Goal: Use online tool/utility: Utilize a website feature to perform a specific function

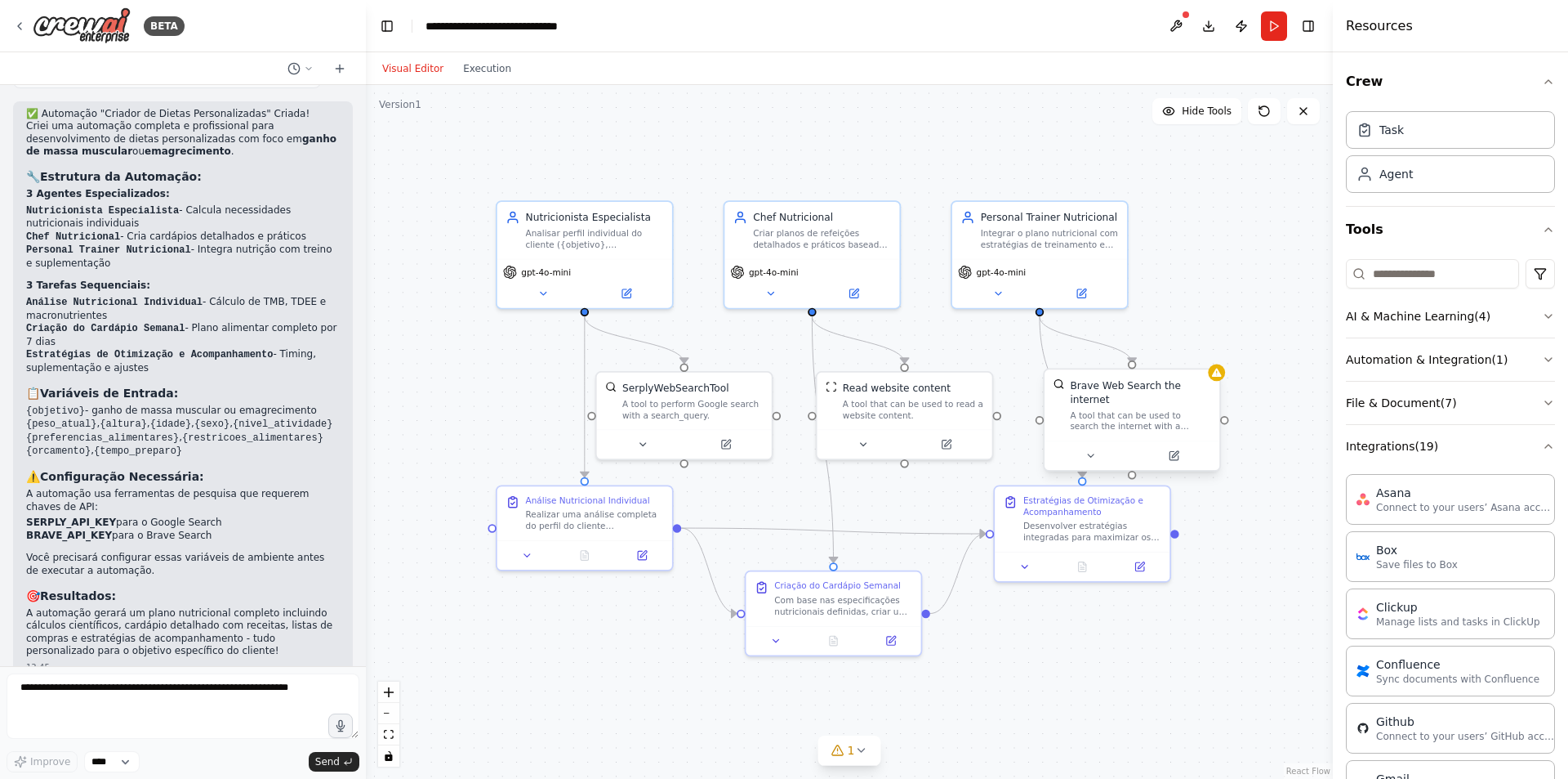
click at [1123, 391] on div "Brave Web Search the internet" at bounding box center [1140, 392] width 141 height 29
click at [1184, 451] on div at bounding box center [1140, 455] width 175 height 29
click at [1180, 451] on icon at bounding box center [1181, 456] width 8 height 8
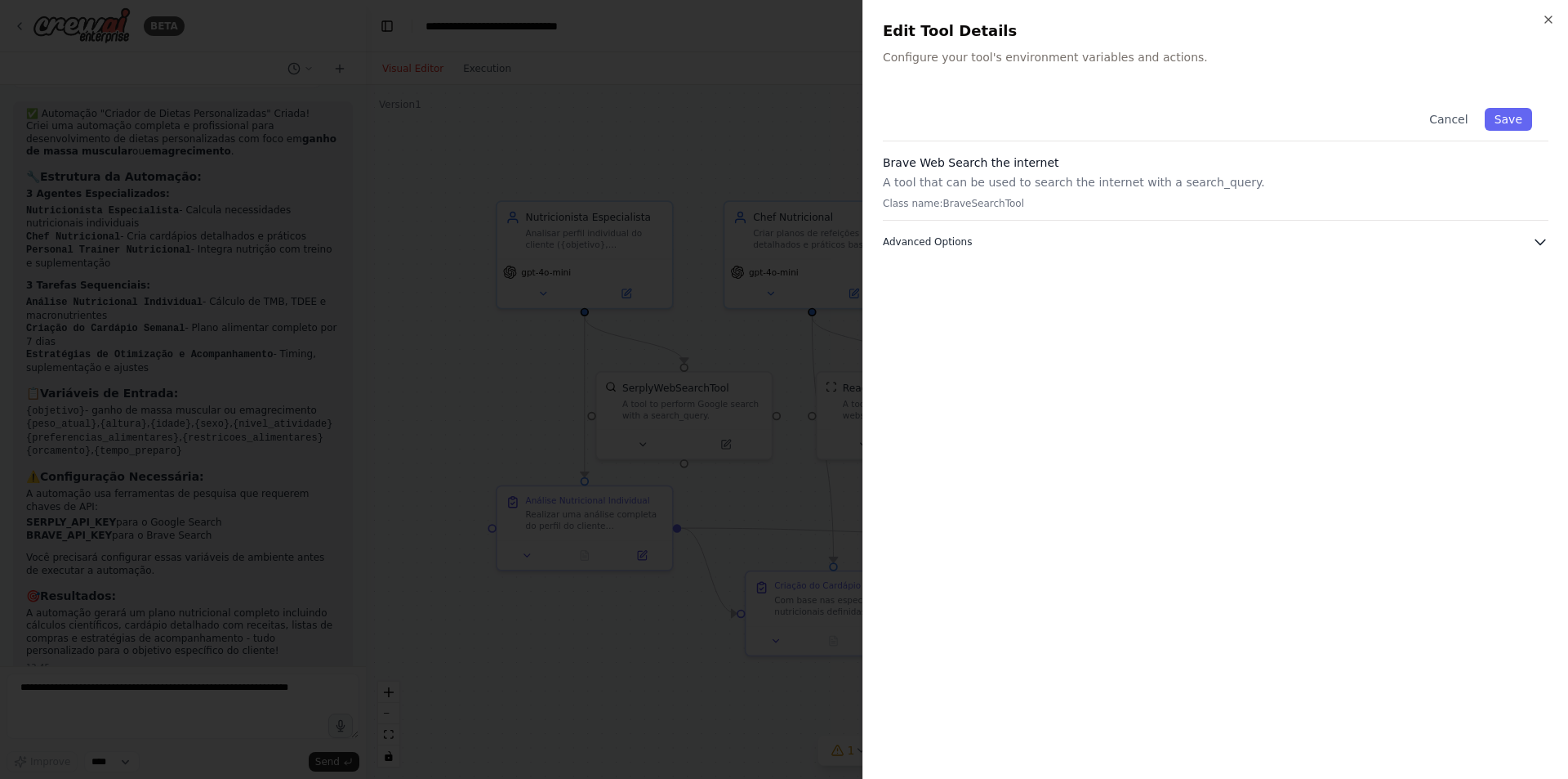
click at [1539, 244] on icon "button" at bounding box center [1539, 242] width 16 height 16
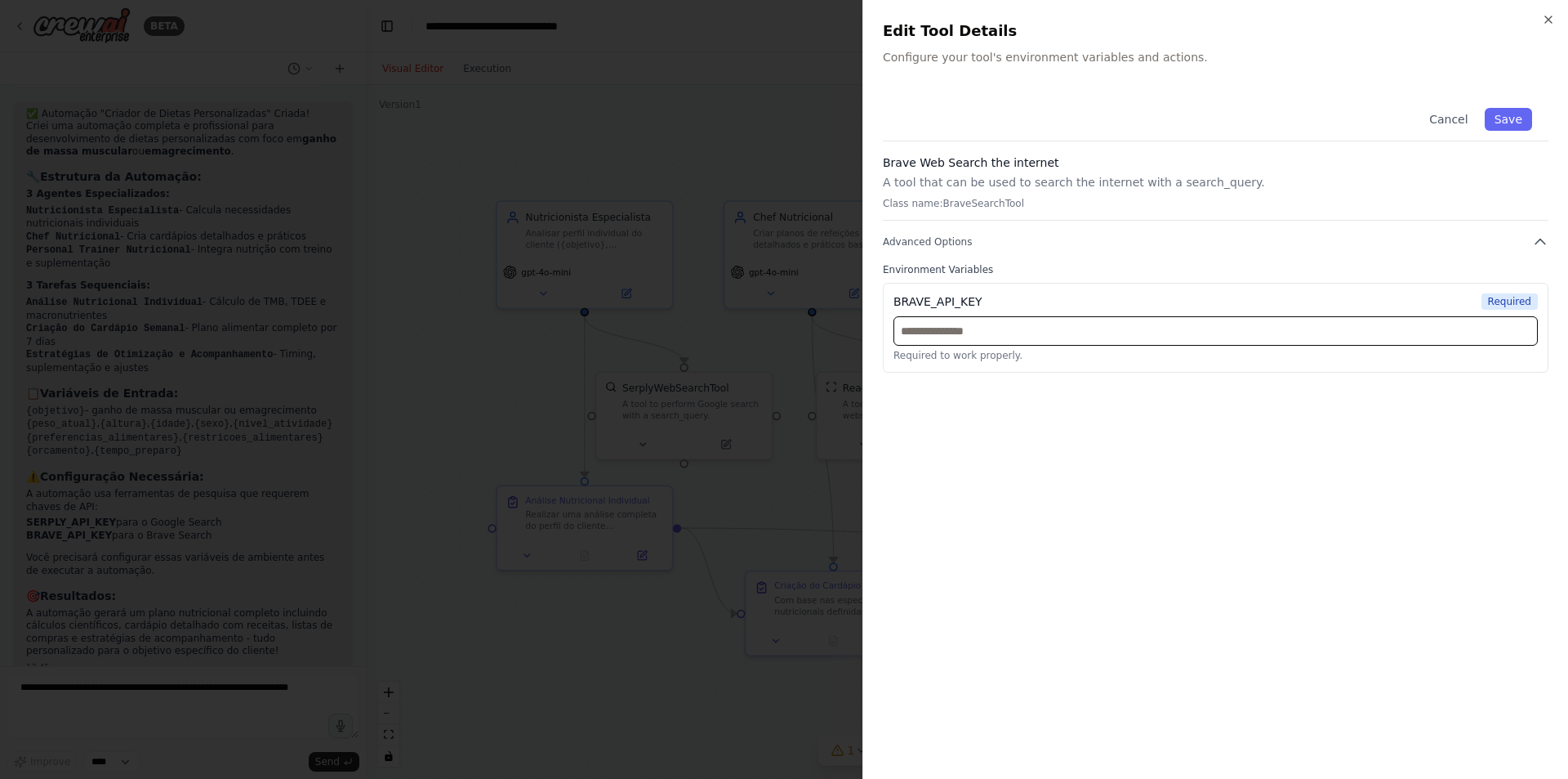
click at [1022, 338] on input "text" at bounding box center [1216, 331] width 645 height 29
paste input "**********"
click at [1301, 427] on div "**********" at bounding box center [1215, 425] width 666 height 668
click at [1506, 116] on button "Save" at bounding box center [1508, 119] width 47 height 23
click at [898, 334] on input "**********" at bounding box center [1216, 331] width 645 height 29
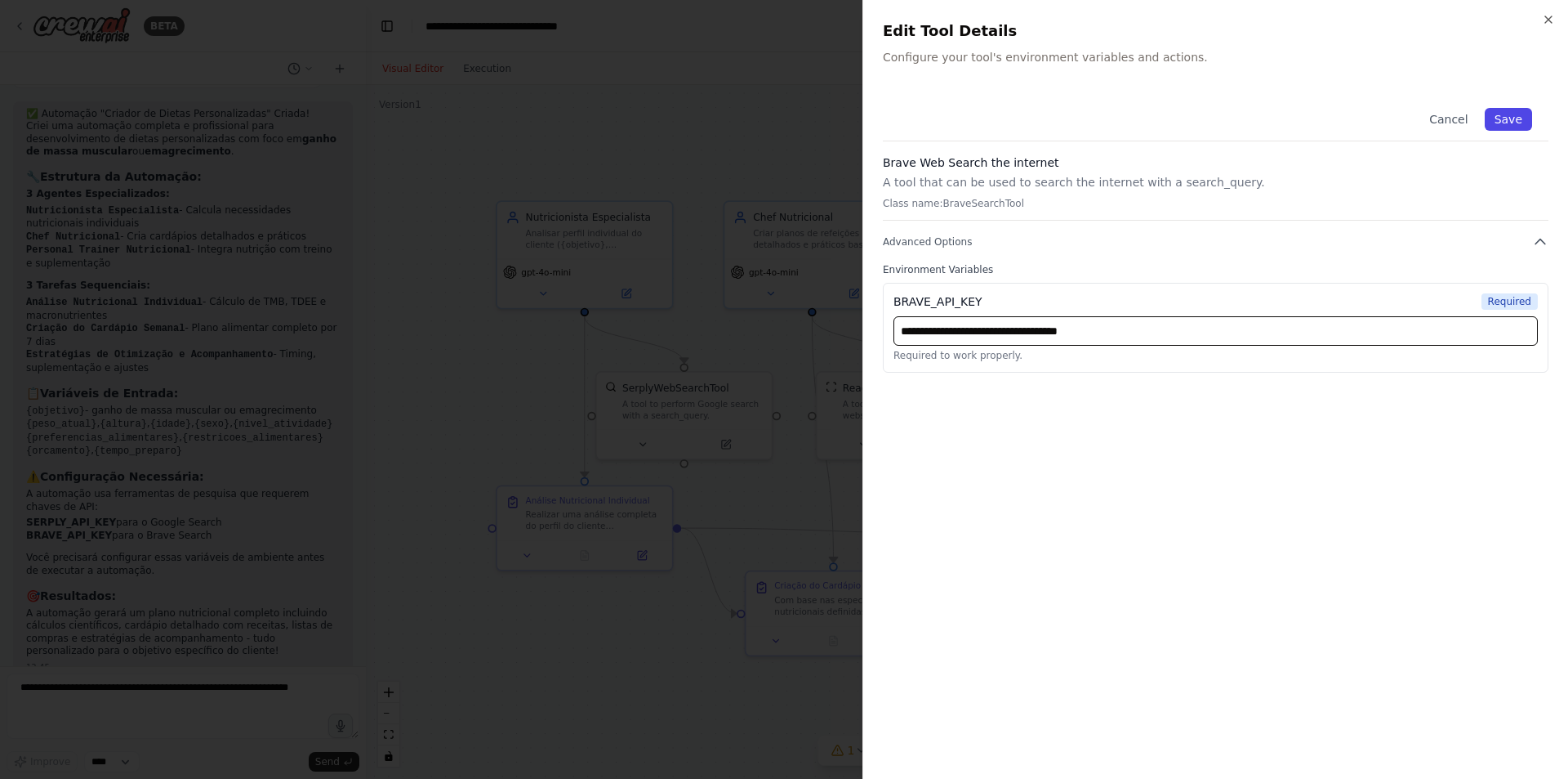
type input "**********"
click at [1507, 118] on button "Save" at bounding box center [1508, 119] width 47 height 23
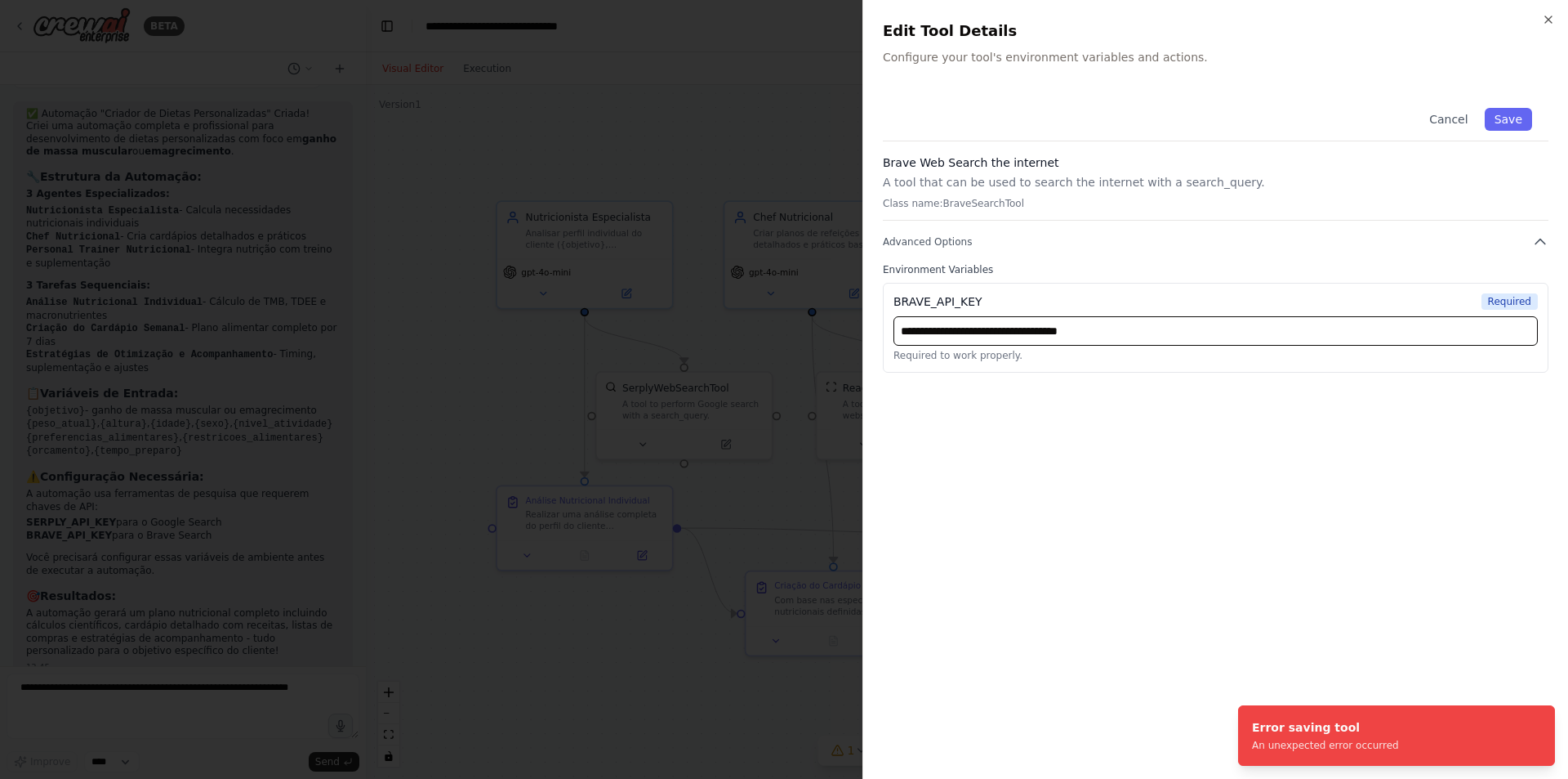
drag, startPoint x: 1180, startPoint y: 329, endPoint x: 880, endPoint y: 325, distance: 300.0
click at [900, 325] on input "**********" at bounding box center [1216, 331] width 645 height 29
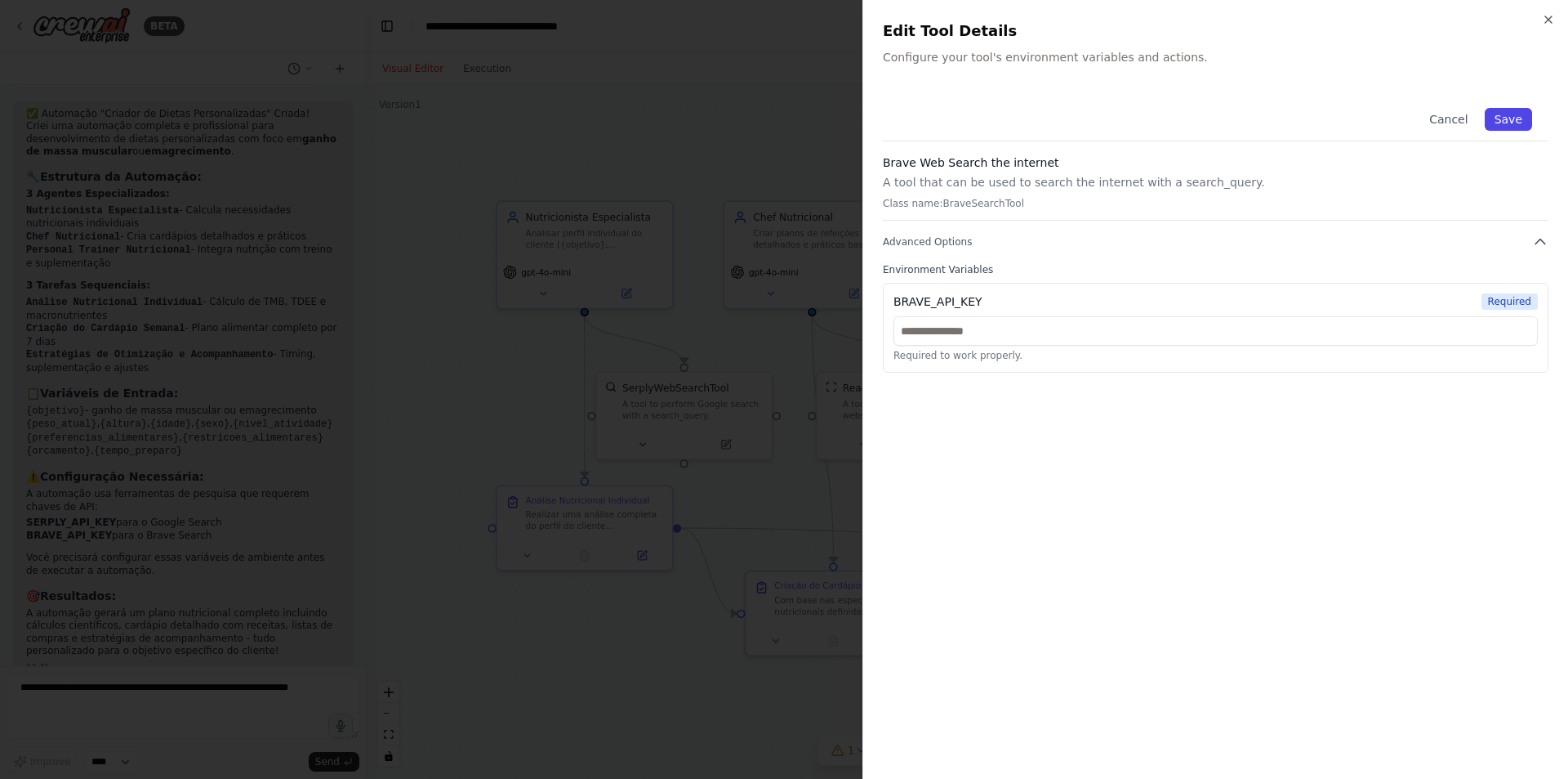
click at [1530, 119] on button "Save" at bounding box center [1508, 119] width 47 height 23
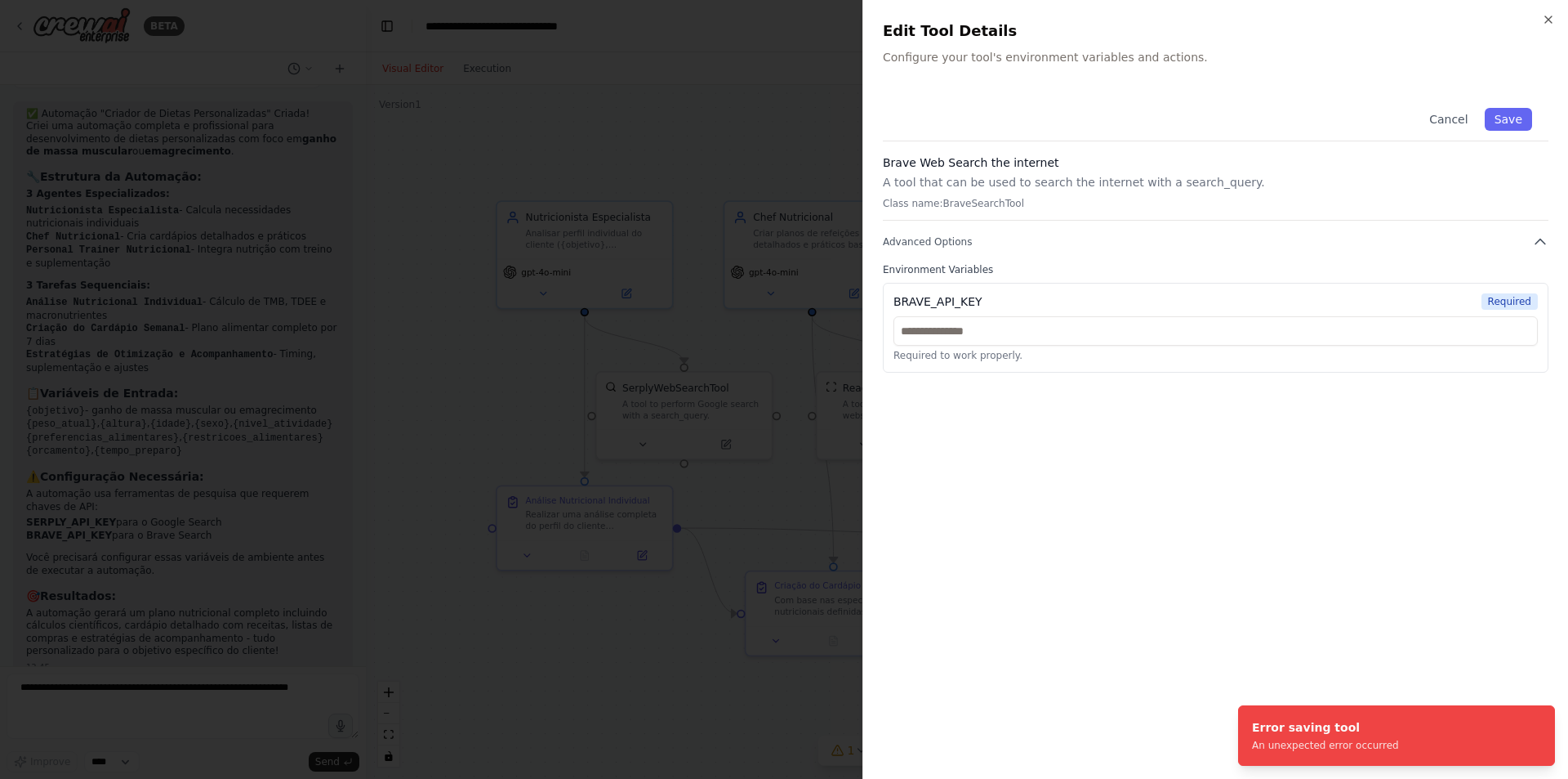
click at [783, 135] on div at bounding box center [784, 389] width 1568 height 779
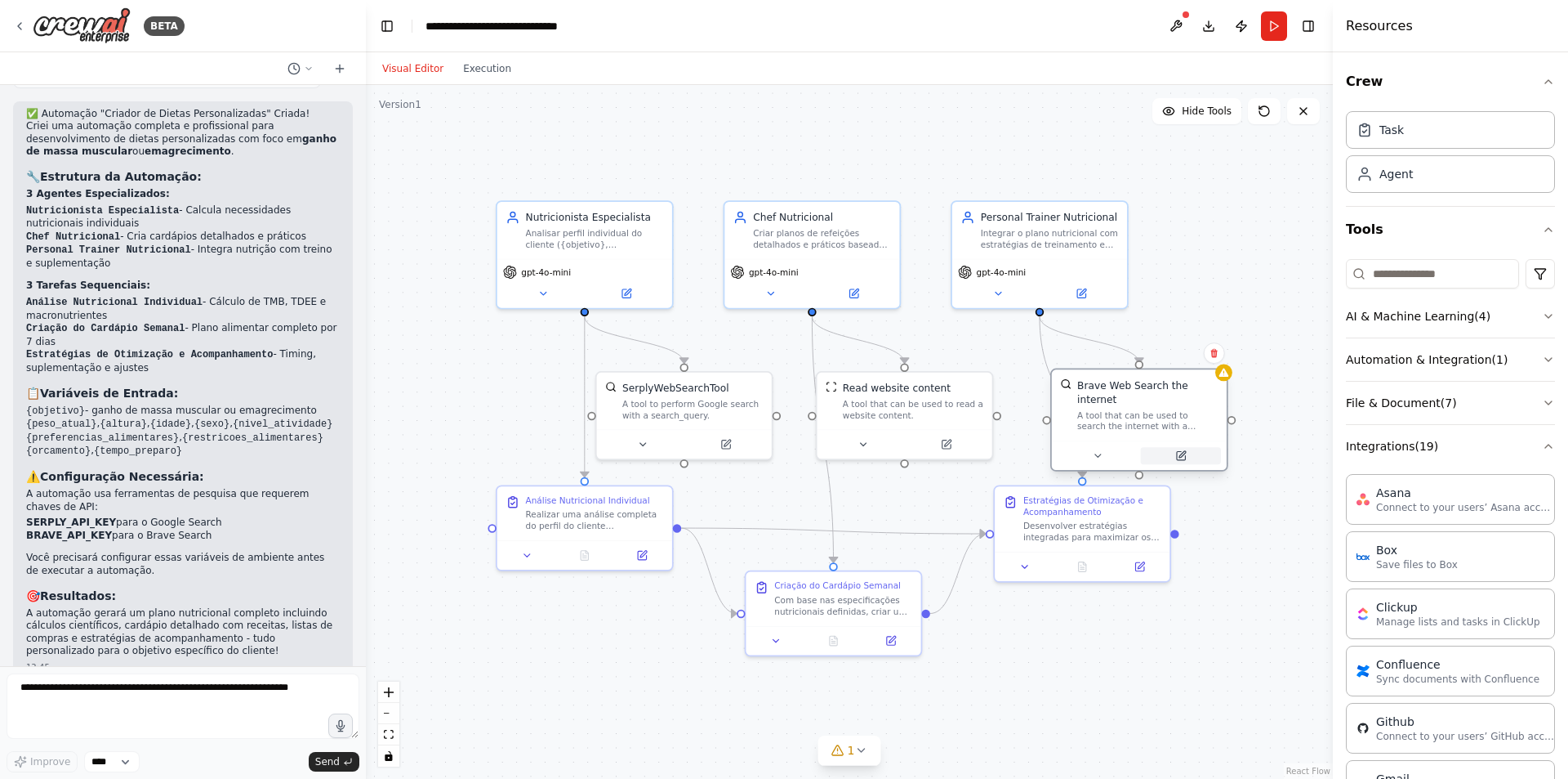
click at [1181, 451] on icon at bounding box center [1182, 455] width 7 height 7
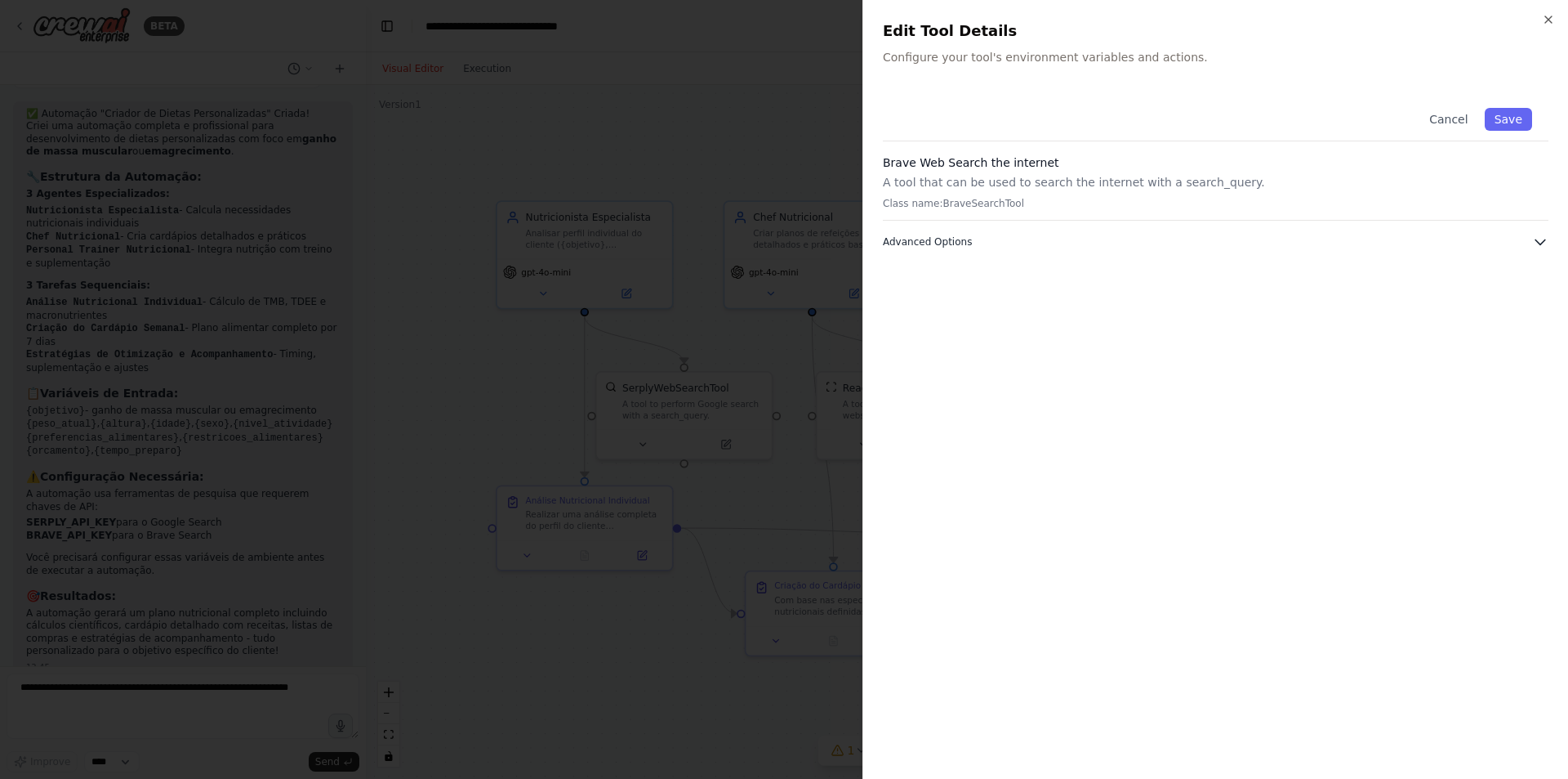
click at [1533, 236] on icon "button" at bounding box center [1539, 242] width 16 height 16
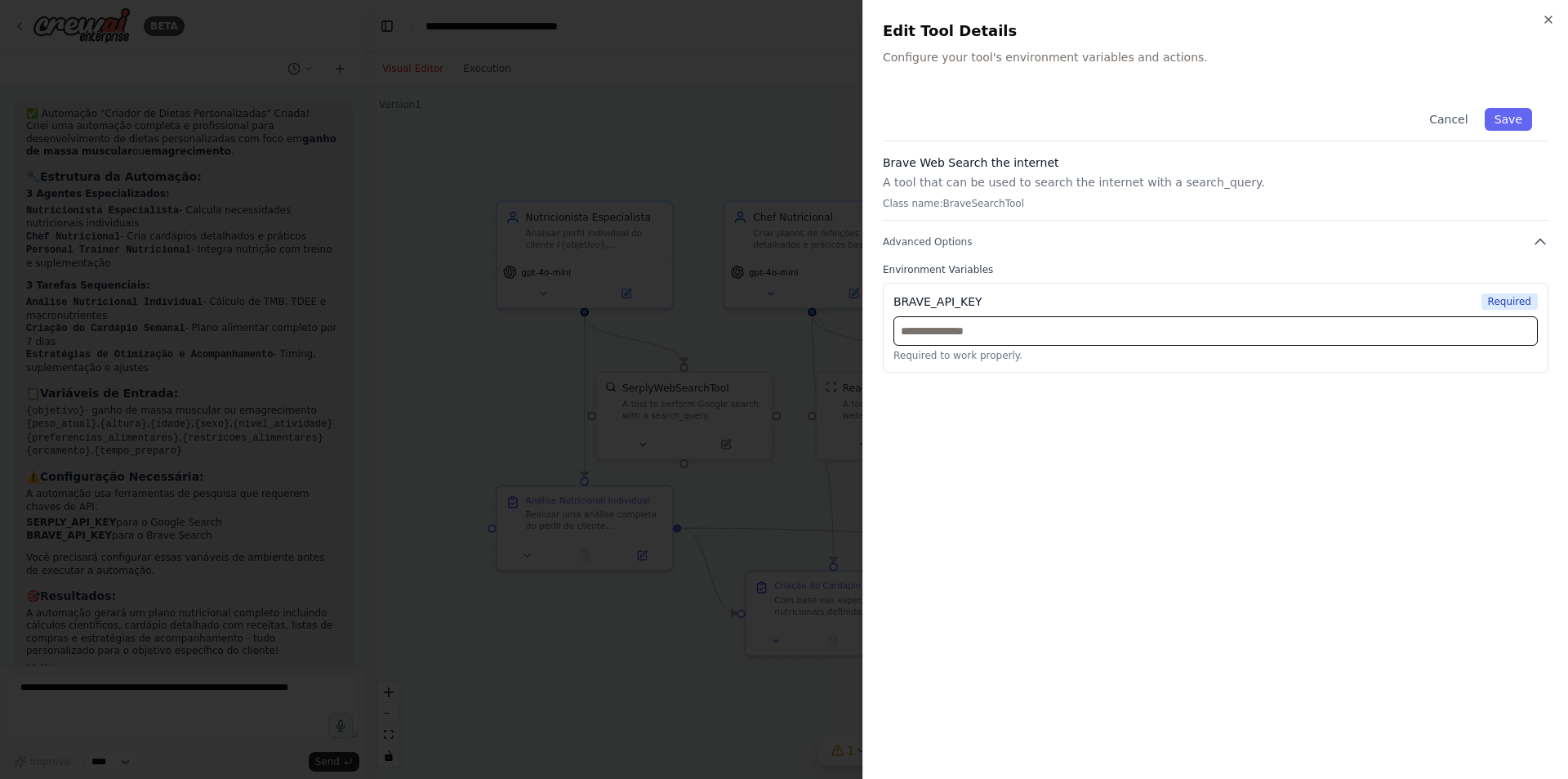
click at [1088, 337] on input "text" at bounding box center [1216, 331] width 645 height 29
paste input "**********"
type input "**********"
click at [1511, 115] on button "Save" at bounding box center [1508, 119] width 47 height 23
click at [1517, 116] on button "Save" at bounding box center [1508, 119] width 47 height 23
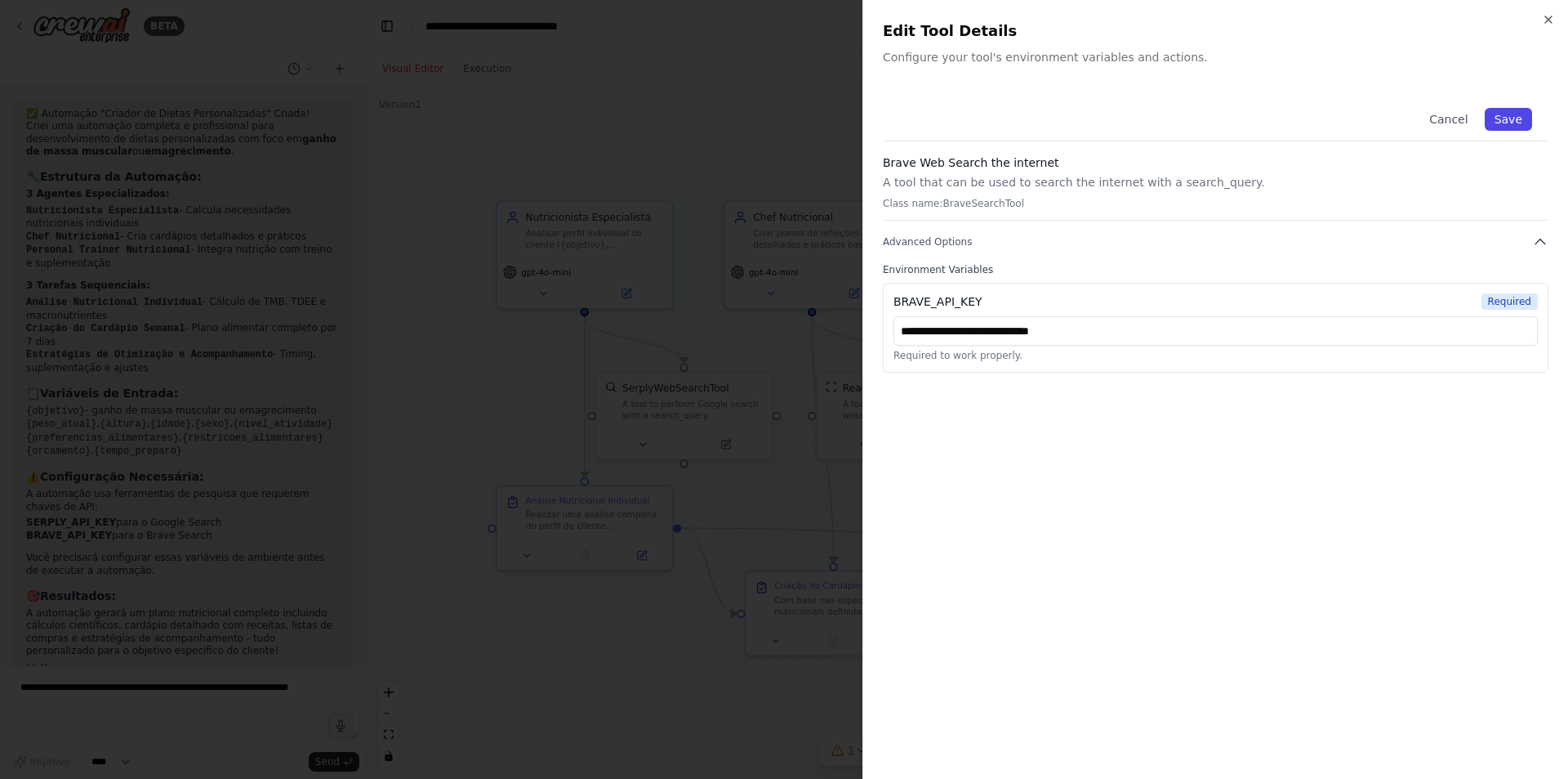
click at [1504, 112] on button "Save" at bounding box center [1508, 119] width 47 height 23
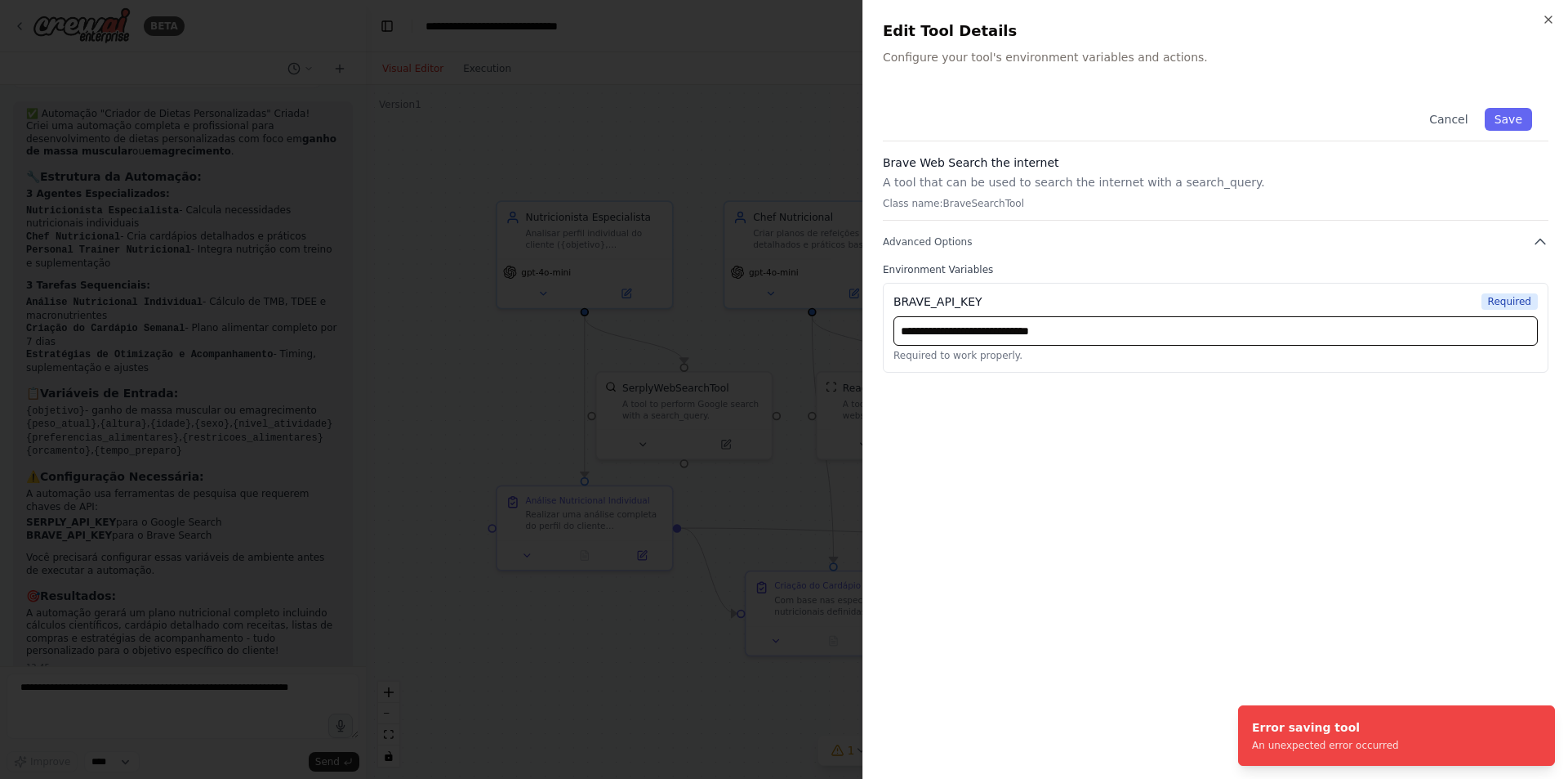
click at [1219, 330] on input "**********" at bounding box center [1216, 331] width 645 height 29
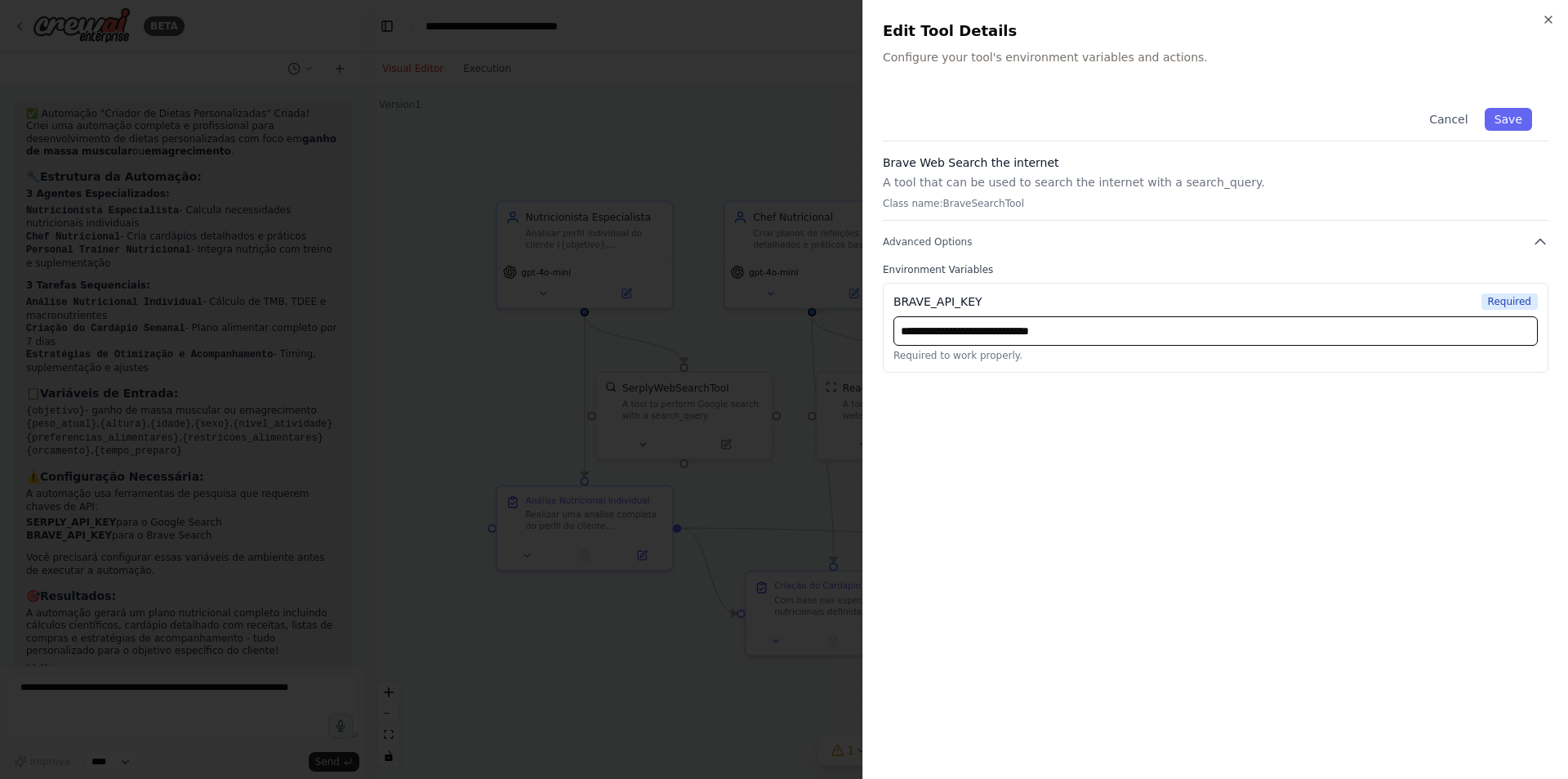
drag, startPoint x: 1120, startPoint y: 335, endPoint x: 894, endPoint y: 340, distance: 226.1
click at [894, 340] on input "**********" at bounding box center [1216, 331] width 645 height 29
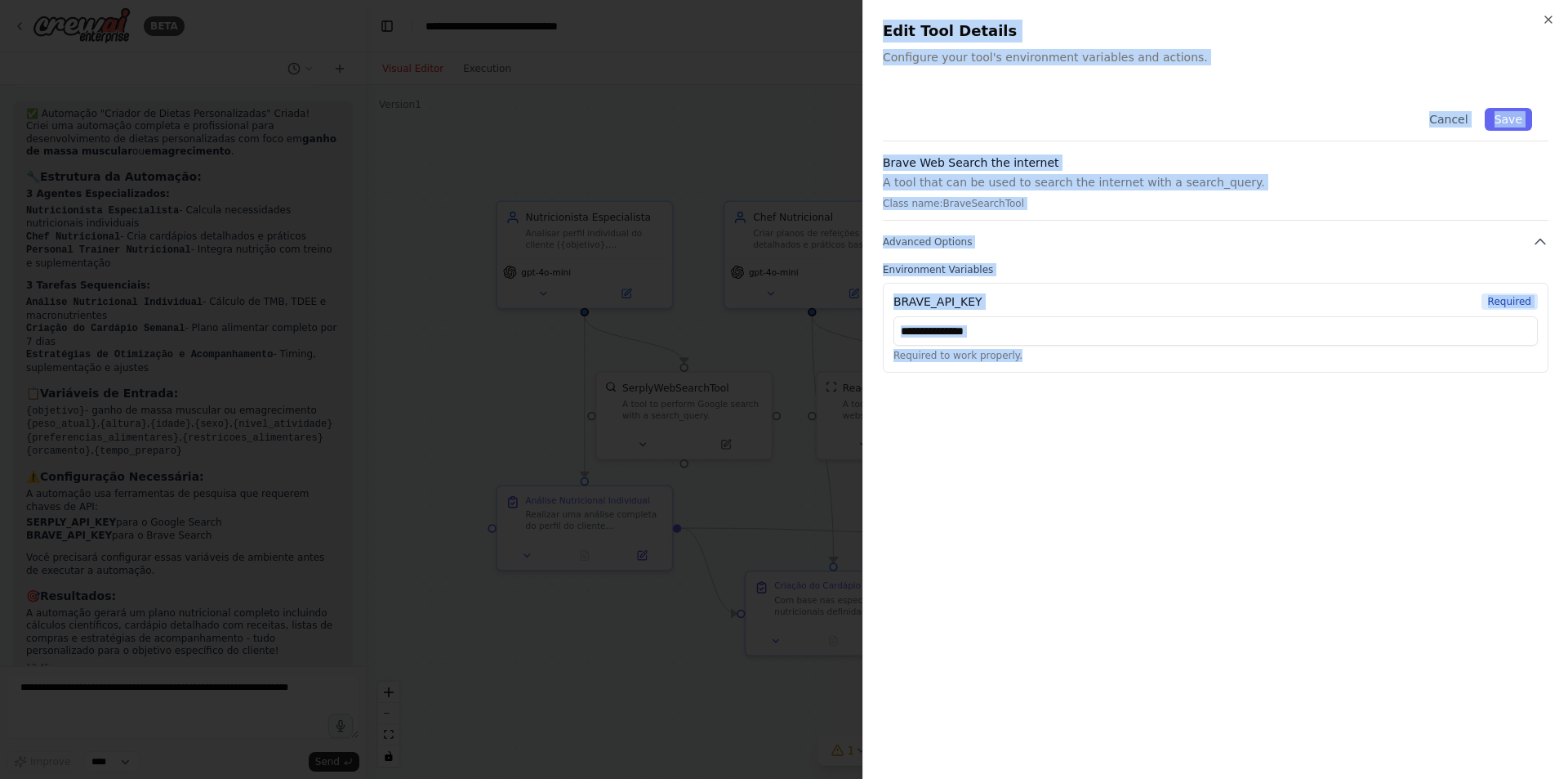
copy div "Edit Tool Details Configure your tool's environment variables and actions. Canc…"
drag, startPoint x: 880, startPoint y: 24, endPoint x: 1170, endPoint y: 374, distance: 454.5
click at [1170, 374] on div "Close Edit Tool Details Configure your tool's environment variables and actions…" at bounding box center [1215, 389] width 705 height 779
click at [673, 146] on div at bounding box center [784, 389] width 1568 height 779
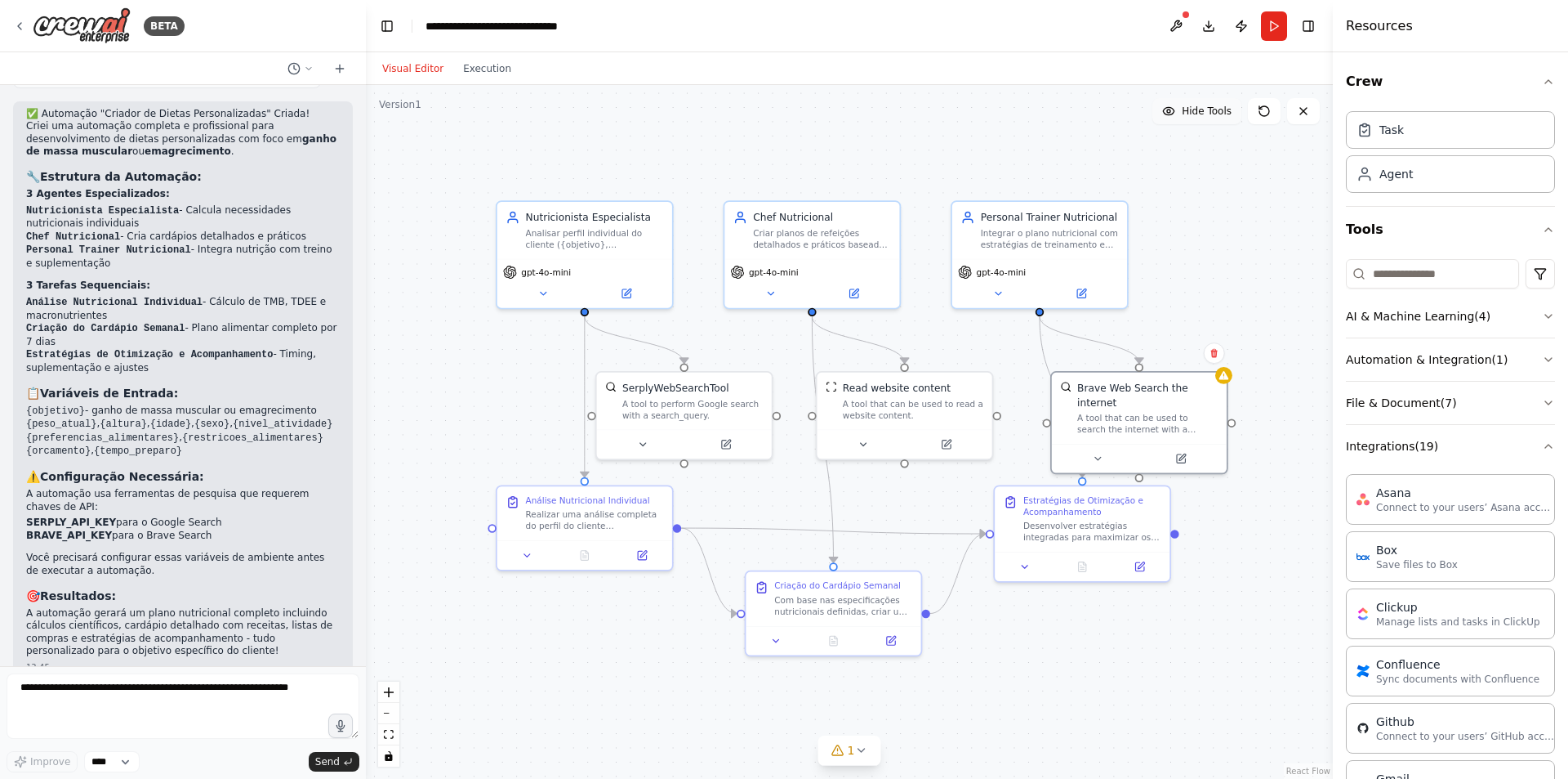
click at [1172, 110] on icon at bounding box center [1169, 111] width 13 height 13
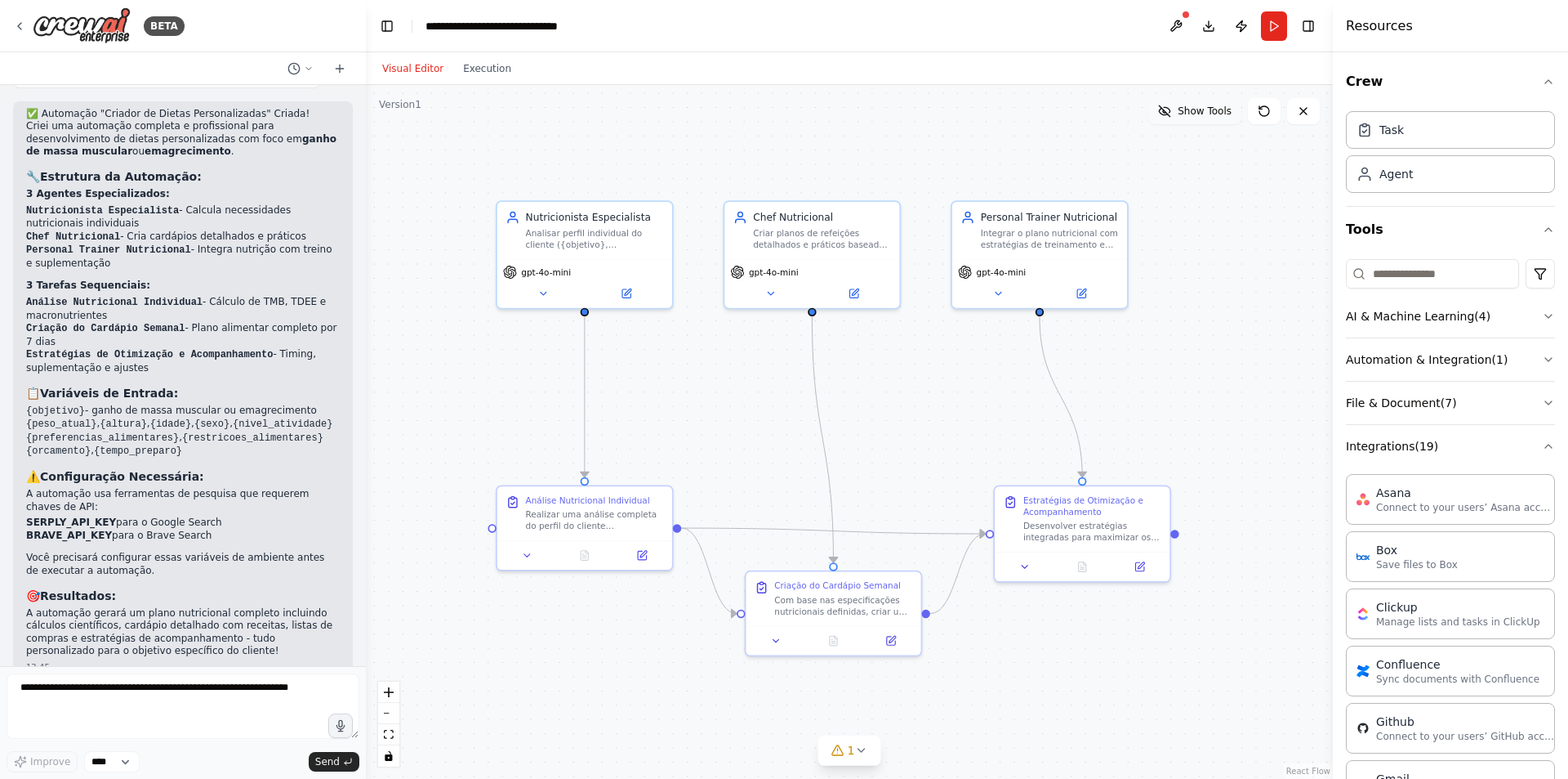
click at [1172, 110] on icon at bounding box center [1165, 111] width 13 height 13
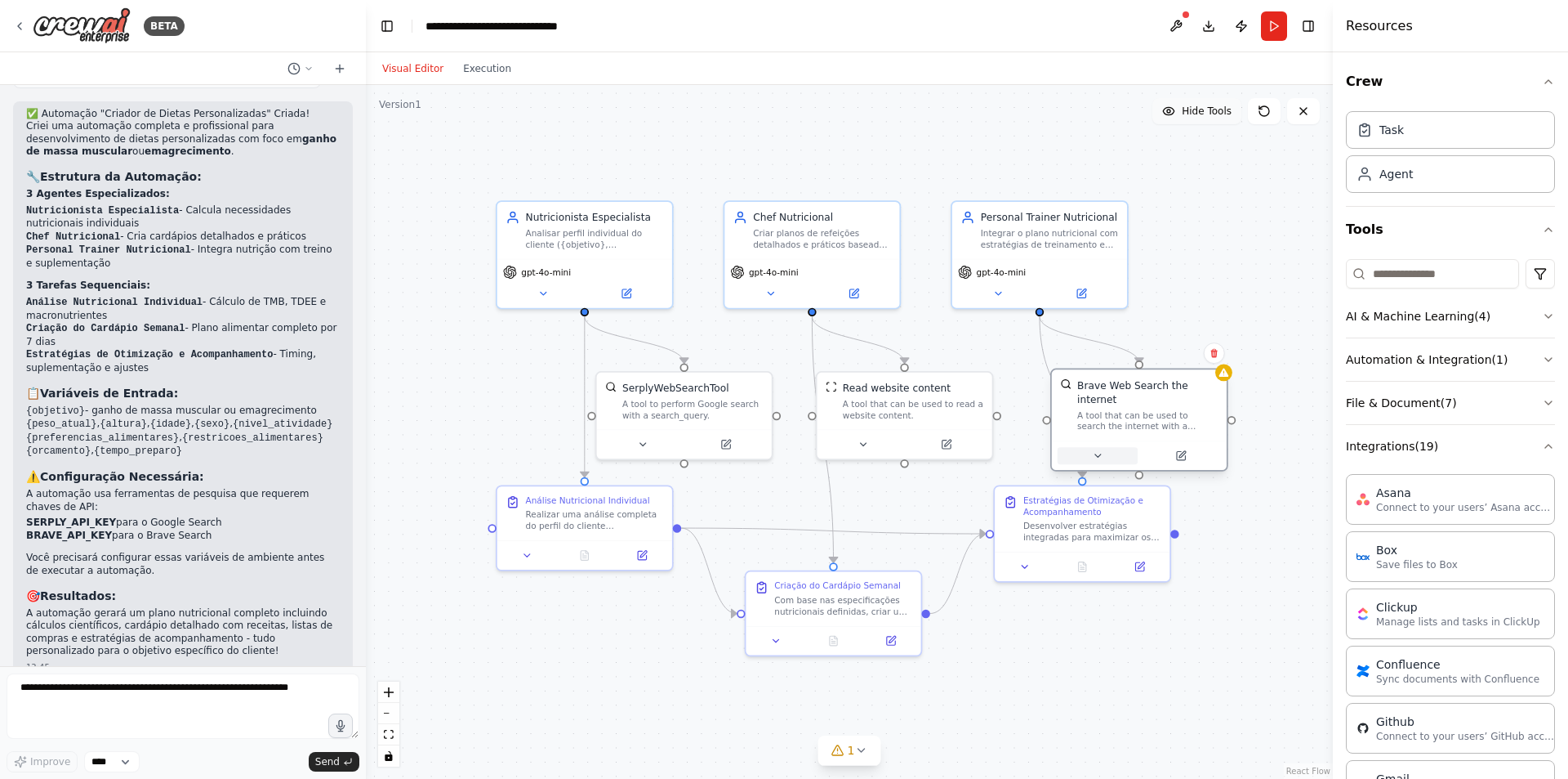
click at [1090, 447] on button at bounding box center [1098, 456] width 80 height 17
click at [1183, 451] on icon at bounding box center [1182, 455] width 7 height 7
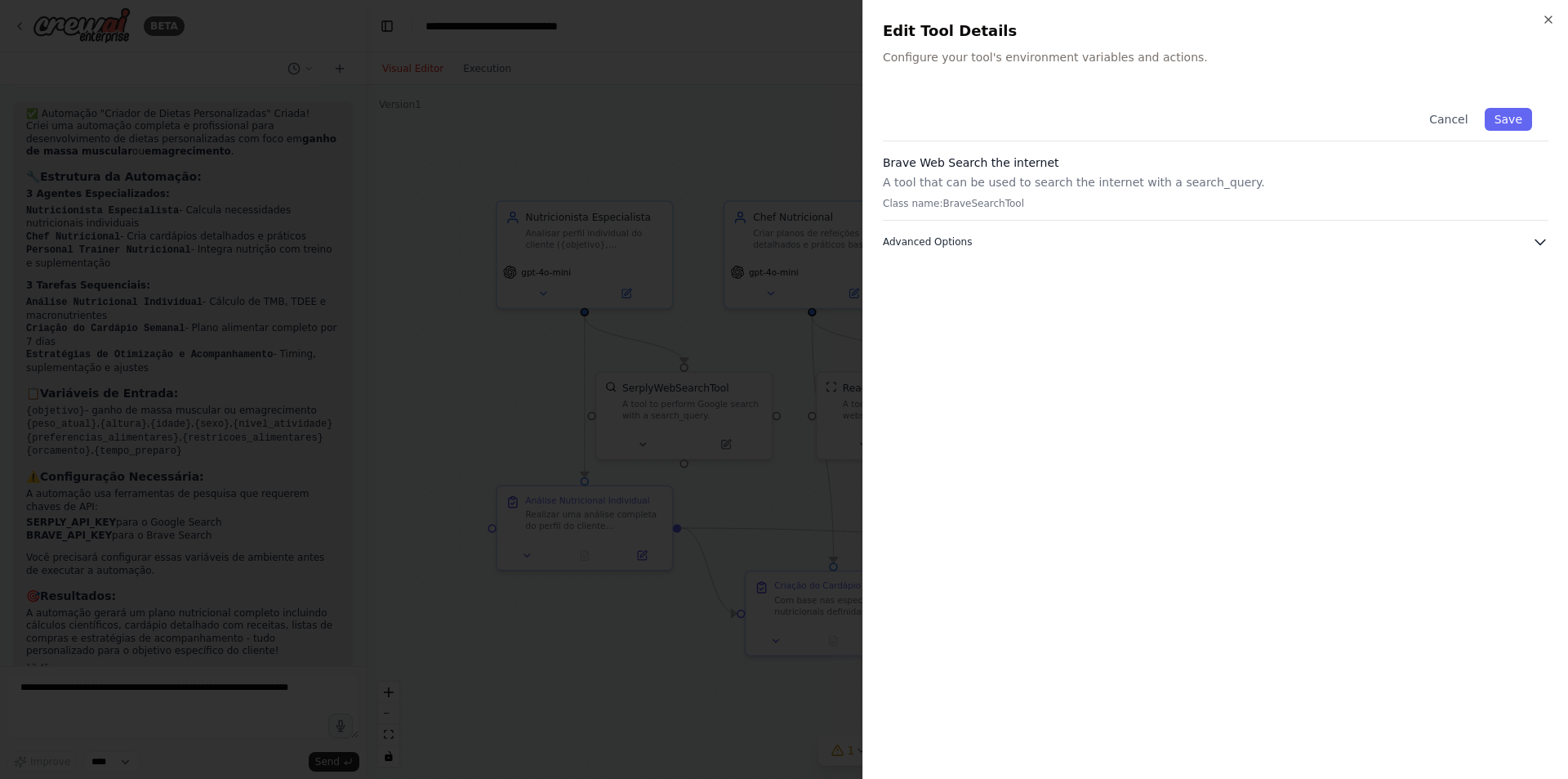
click at [1538, 236] on icon "button" at bounding box center [1539, 242] width 16 height 16
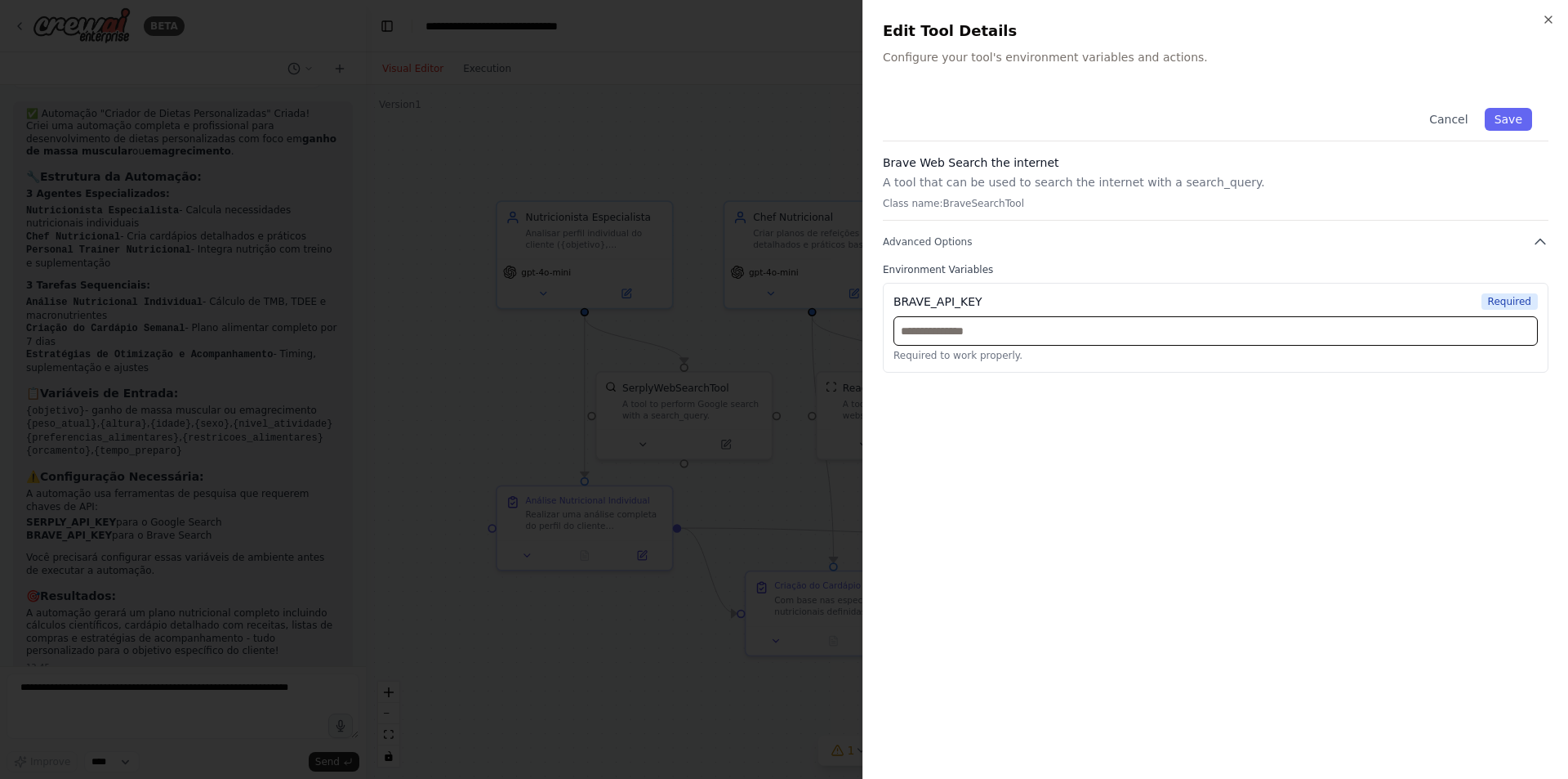
click at [983, 331] on input "text" at bounding box center [1216, 331] width 645 height 29
paste input "**********"
type input "**********"
click at [1039, 339] on input "text" at bounding box center [1216, 331] width 645 height 29
paste input "**********"
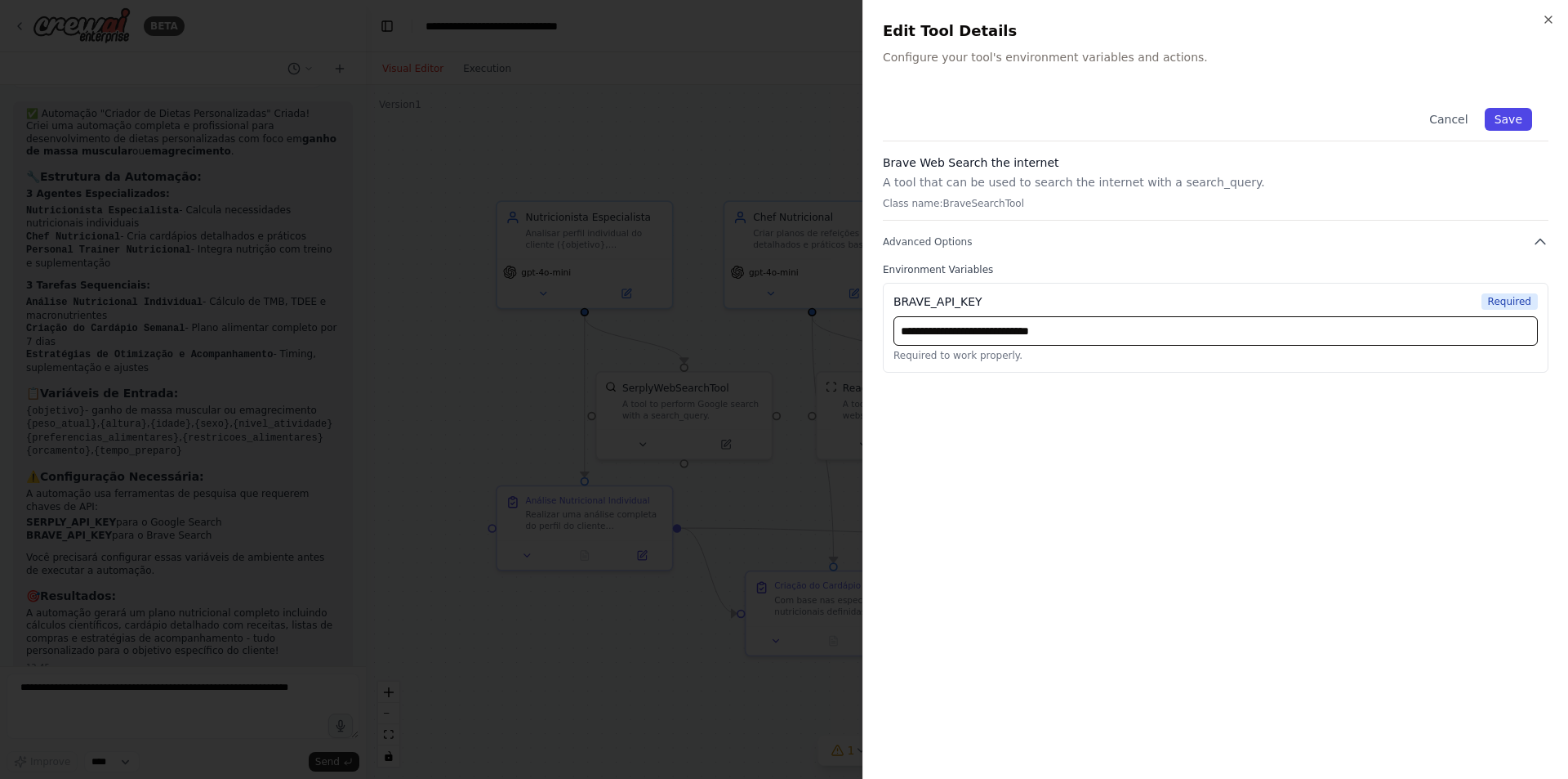
type input "**********"
click at [1521, 119] on button "Save" at bounding box center [1508, 119] width 47 height 23
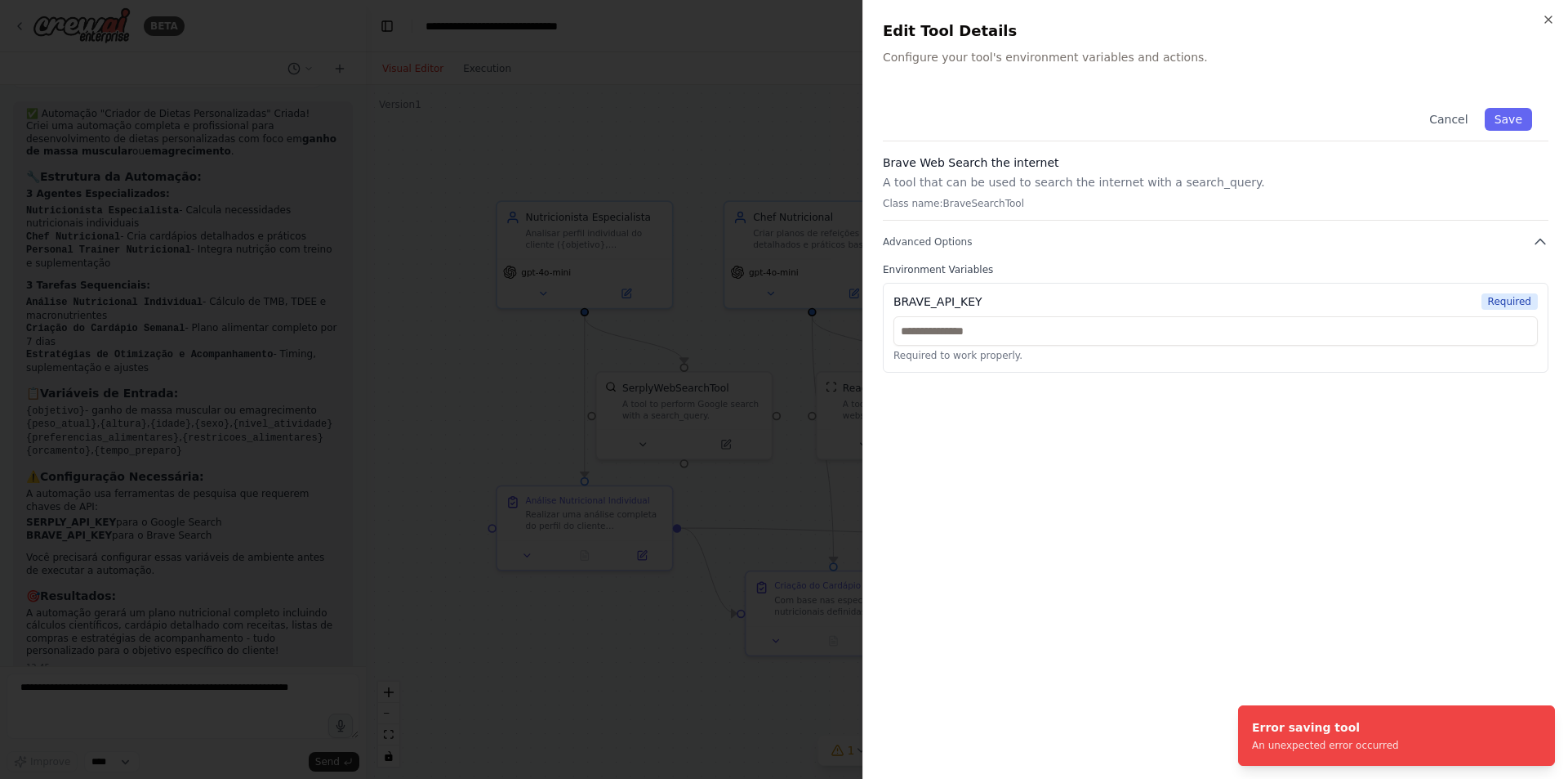
click at [695, 118] on div at bounding box center [784, 389] width 1568 height 779
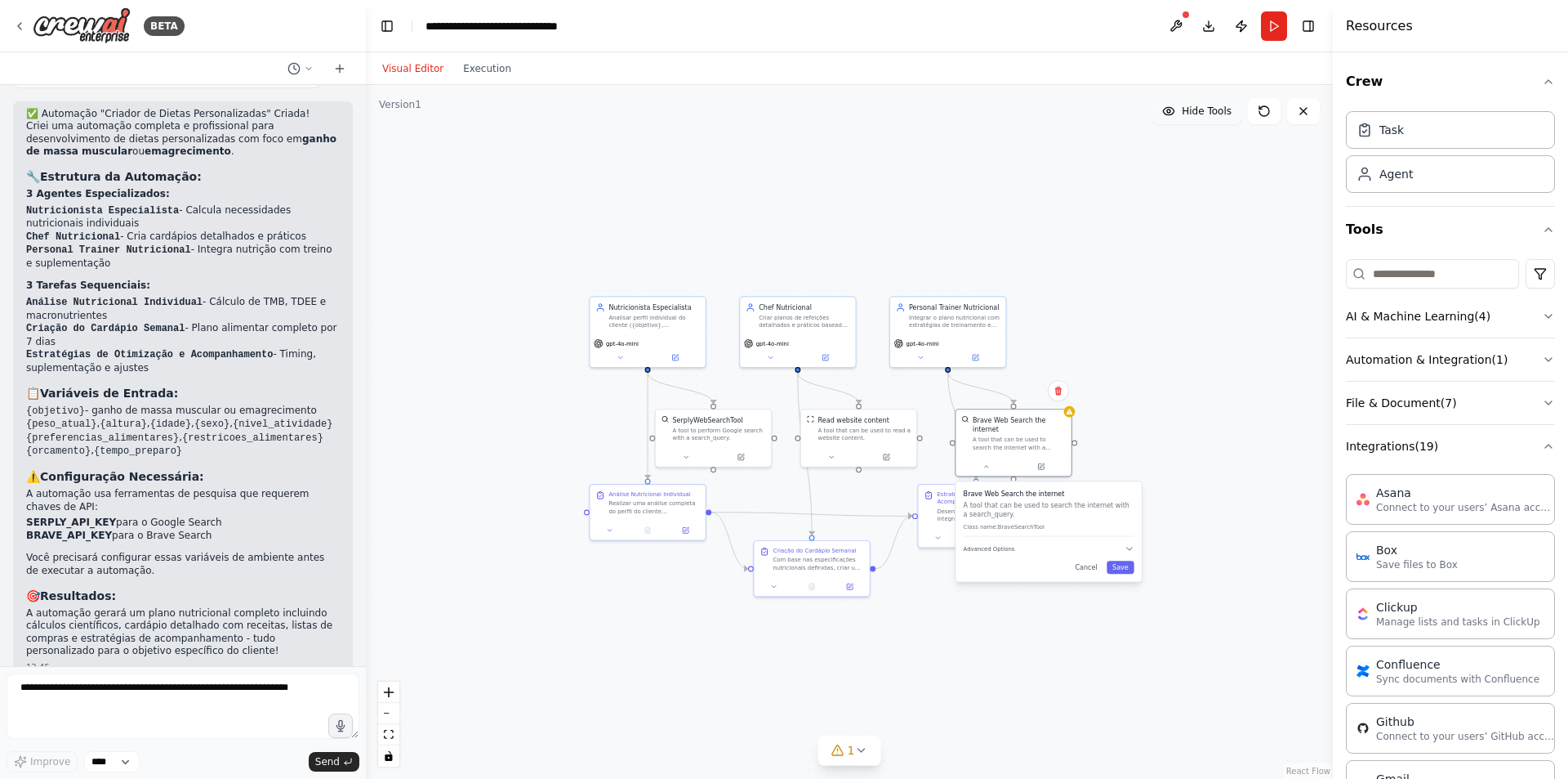
drag, startPoint x: 531, startPoint y: 301, endPoint x: 428, endPoint y: 378, distance: 128.6
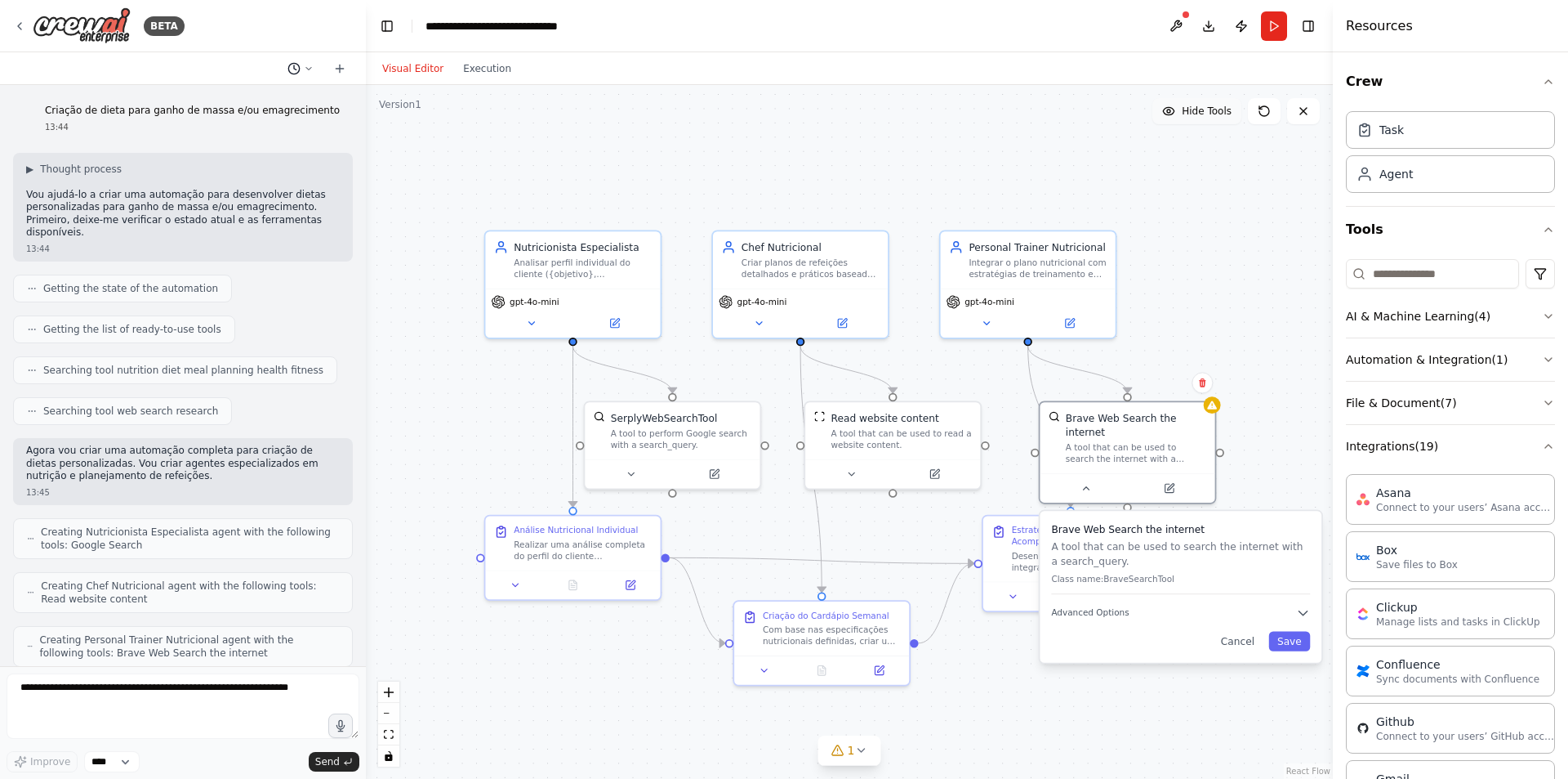
click at [309, 67] on icon at bounding box center [309, 69] width 10 height 10
click at [545, 150] on div ".deletable-edge-delete-btn { width: 20px; height: 20px; border: 0px solid #ffff…" at bounding box center [849, 432] width 967 height 694
click at [1252, 321] on div ".deletable-edge-delete-btn { width: 20px; height: 20px; border: 0px solid #ffff…" at bounding box center [849, 432] width 967 height 694
click at [1244, 631] on button "Cancel" at bounding box center [1237, 640] width 50 height 19
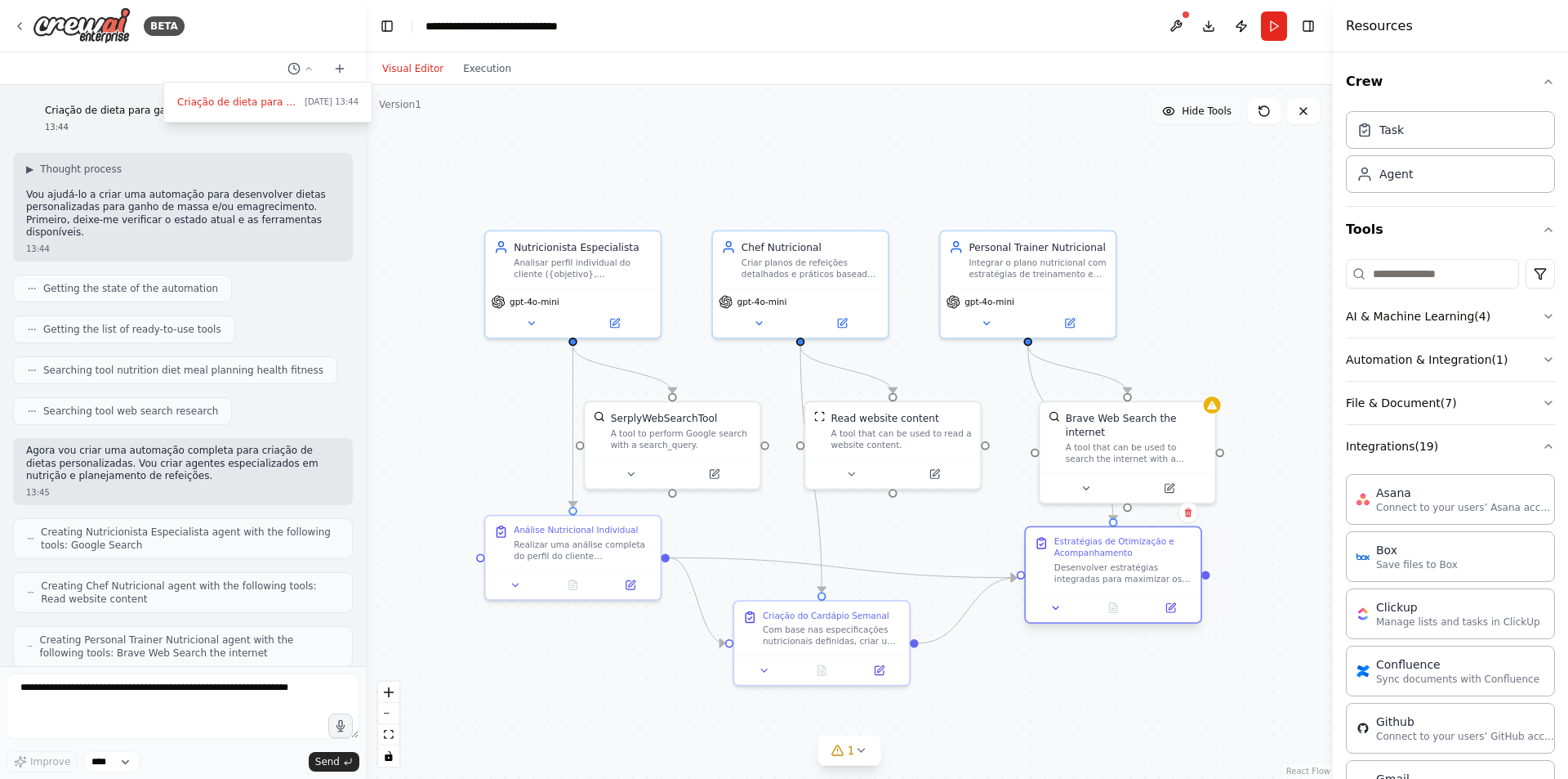
drag, startPoint x: 1074, startPoint y: 566, endPoint x: 1123, endPoint y: 582, distance: 51.5
click at [1123, 582] on div "Desenvolver estratégias integradas para maximizar os resultados do {objetivo} c…" at bounding box center [1124, 573] width 138 height 23
drag, startPoint x: 1157, startPoint y: 448, endPoint x: 1240, endPoint y: 426, distance: 85.9
click at [1240, 426] on div "Brave Web Search the internet A tool that can be used to search the internet wi…" at bounding box center [1213, 420] width 175 height 71
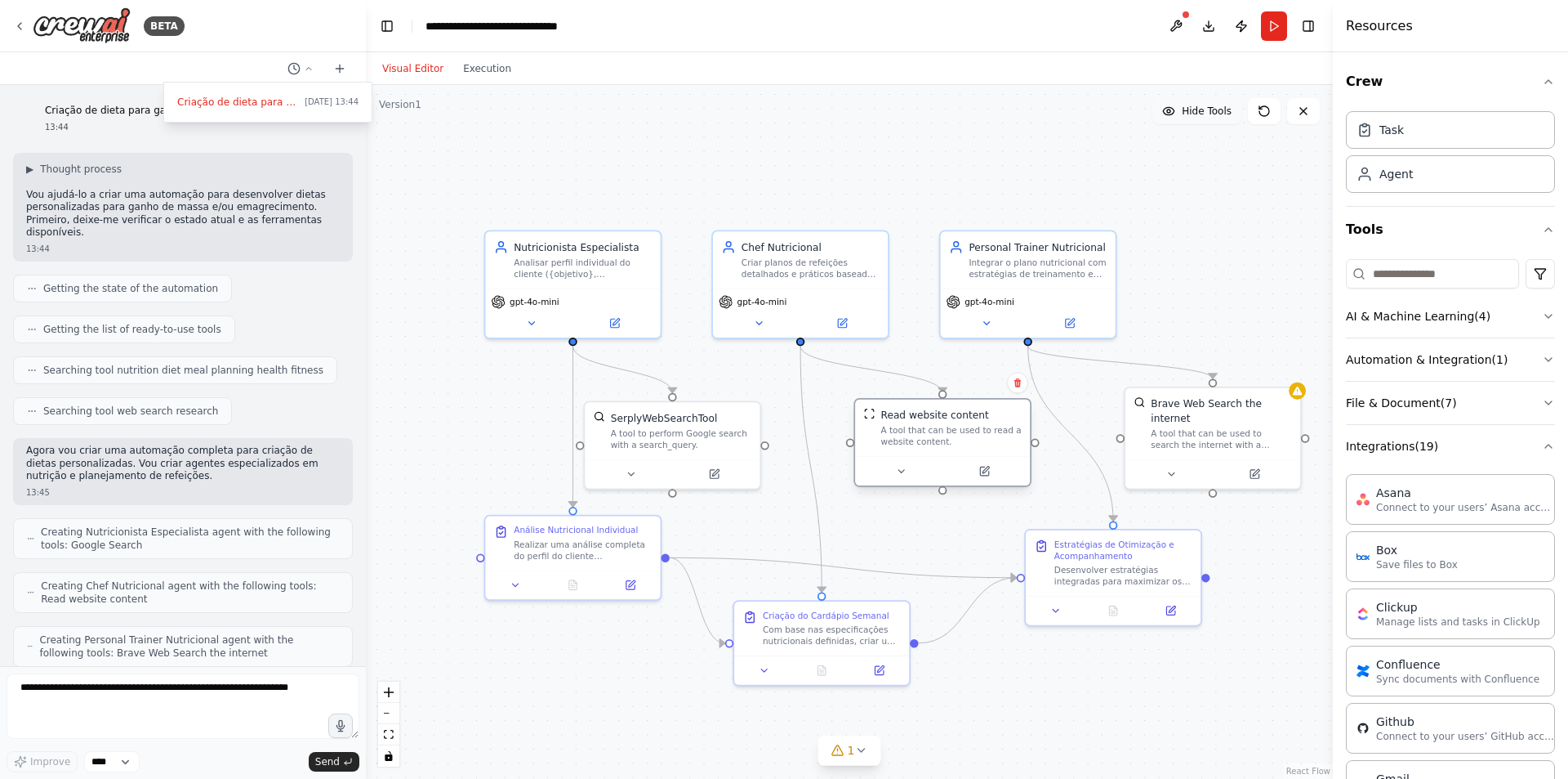
drag, startPoint x: 917, startPoint y: 430, endPoint x: 932, endPoint y: 430, distance: 15.0
click at [932, 430] on div "A tool that can be used to read a website content." at bounding box center [950, 436] width 141 height 23
drag, startPoint x: 652, startPoint y: 441, endPoint x: 677, endPoint y: 440, distance: 25.0
click at [677, 440] on div "A tool to perform Google search with a search_query." at bounding box center [694, 436] width 141 height 23
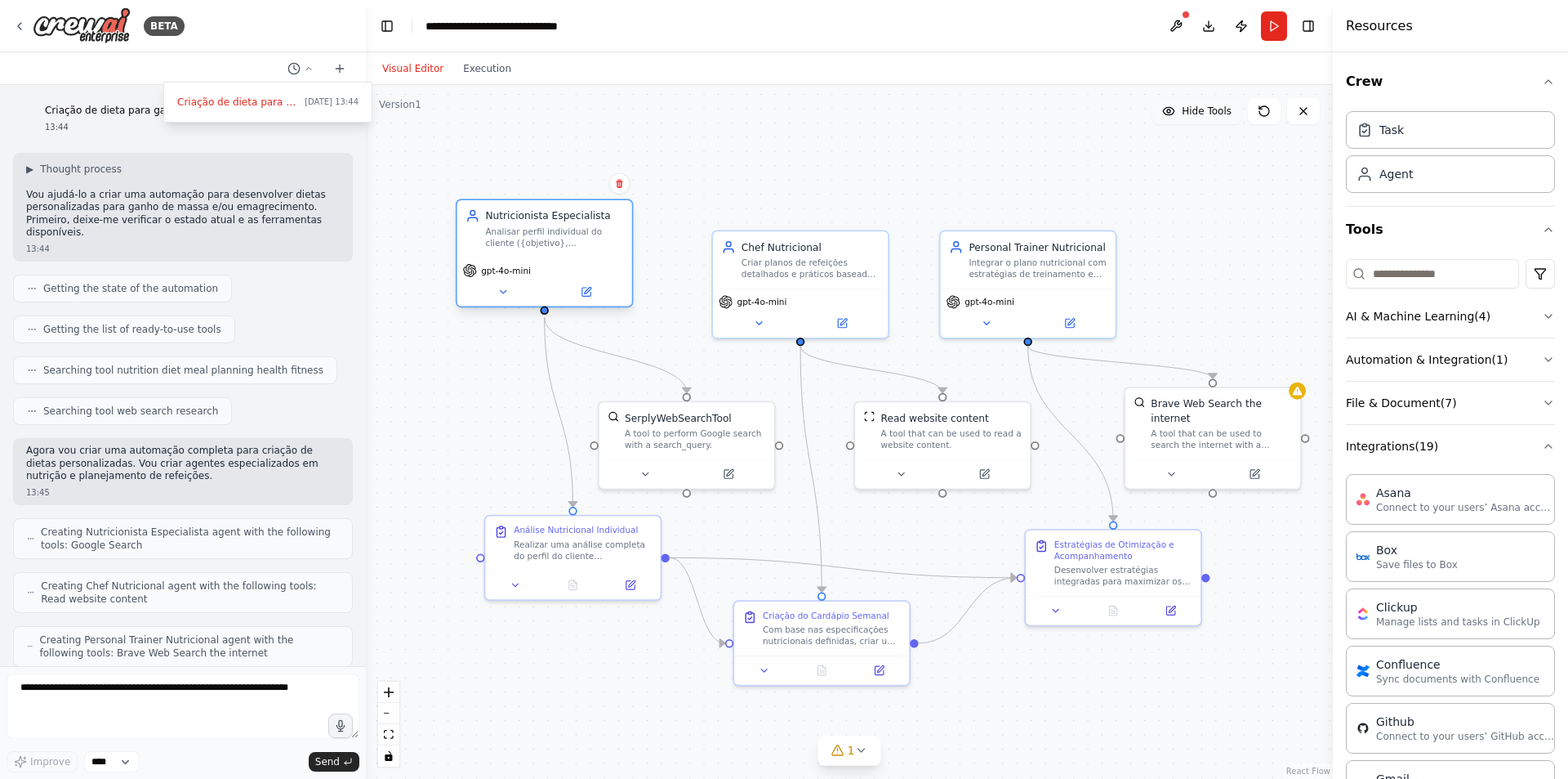
drag, startPoint x: 609, startPoint y: 291, endPoint x: 566, endPoint y: 250, distance: 59.4
click at [566, 250] on div "Nutricionista Especialista Analisar perfil individual do cliente ({objetivo}, {…" at bounding box center [545, 253] width 178 height 109
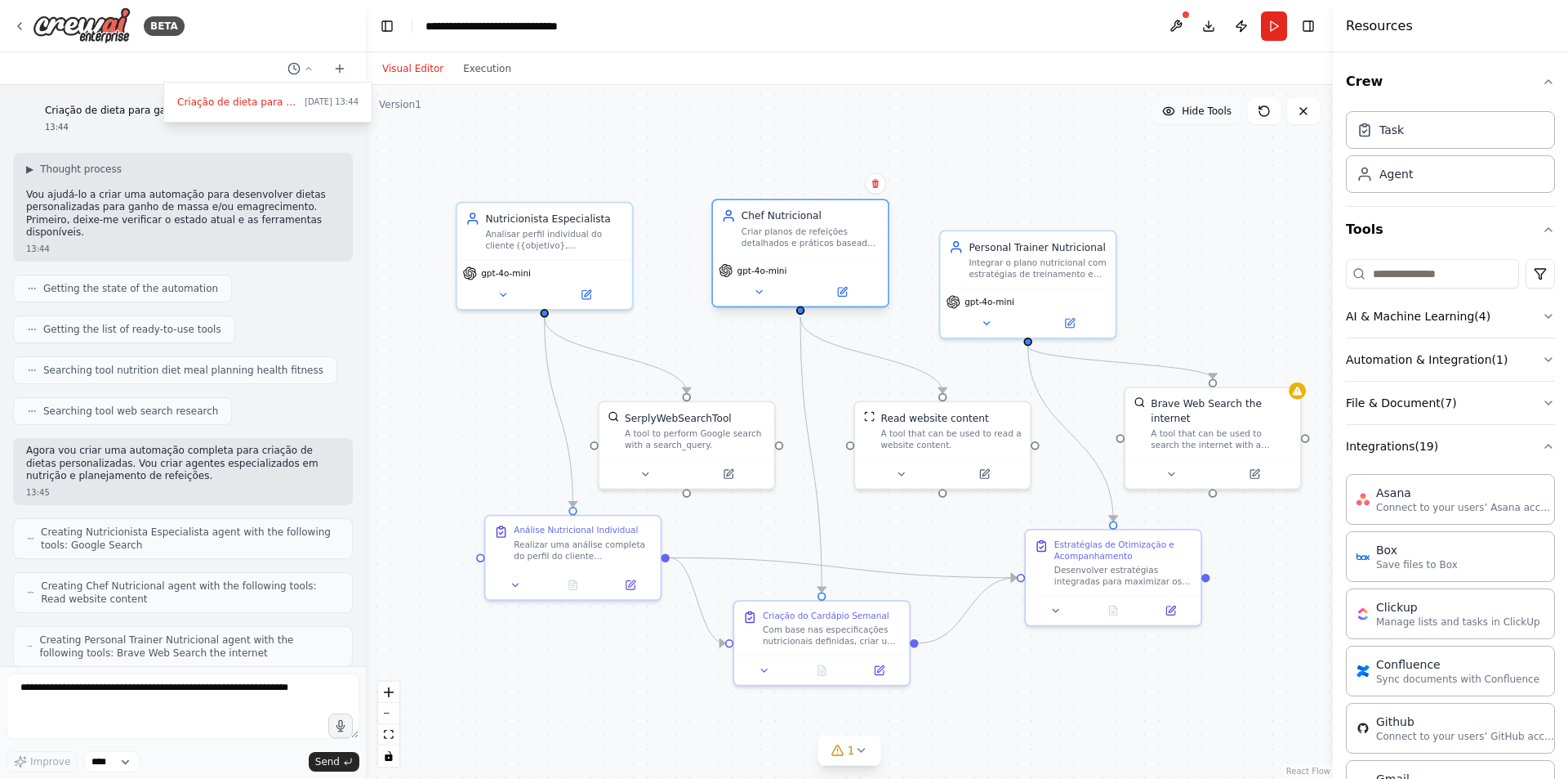
click at [778, 238] on div "Criar planos de refeições detalhados e práticos baseados nas especificações nut…" at bounding box center [811, 237] width 138 height 23
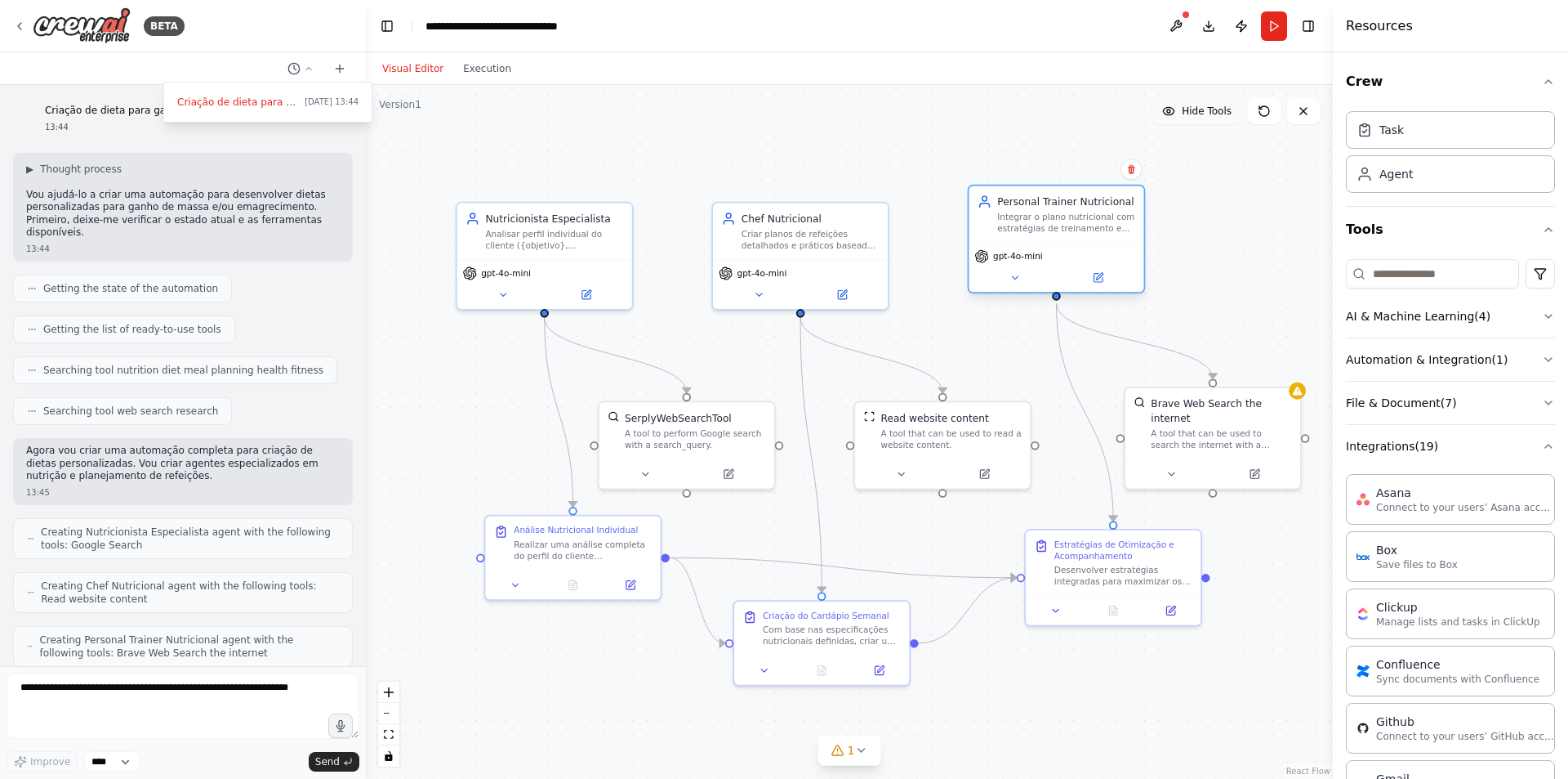
drag, startPoint x: 1055, startPoint y: 259, endPoint x: 1065, endPoint y: 232, distance: 28.8
click at [1065, 232] on div "Integrar o plano nutricional com estratégias de treinamento e suplementação par…" at bounding box center [1066, 222] width 138 height 23
drag, startPoint x: 795, startPoint y: 243, endPoint x: 798, endPoint y: 219, distance: 24.2
click at [798, 219] on div "Criar planos de refeições detalhados e práticos baseados nas especificações nut…" at bounding box center [811, 222] width 138 height 23
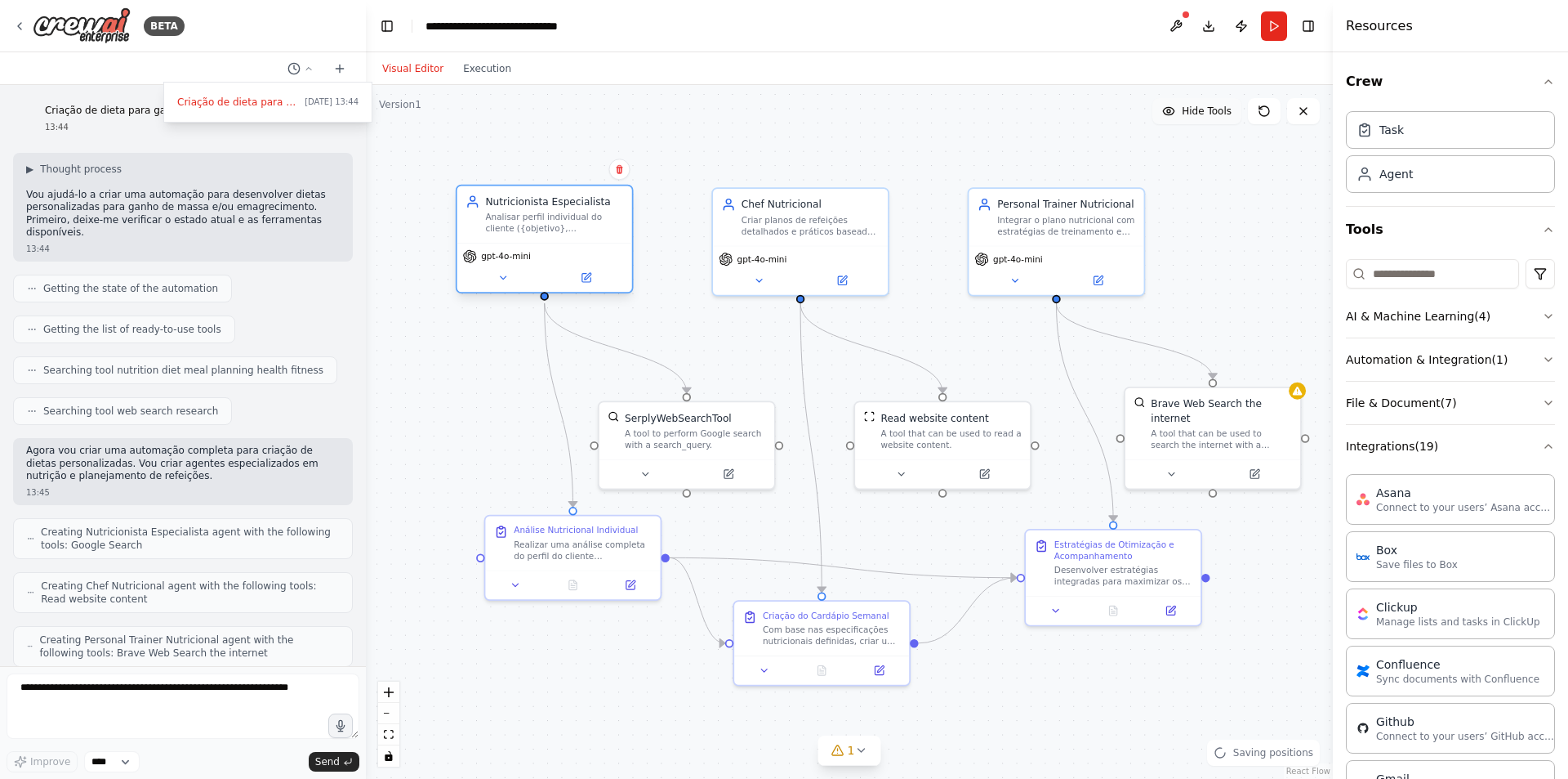
drag, startPoint x: 543, startPoint y: 241, endPoint x: 550, endPoint y: 224, distance: 18.4
click at [550, 224] on div "Analisar perfil individual do cliente ({objetivo}, {peso_atual}, {altura}, {ida…" at bounding box center [554, 222] width 138 height 23
drag, startPoint x: 602, startPoint y: 552, endPoint x: 566, endPoint y: 562, distance: 37.4
click at [566, 562] on div "Realizar uma análise completa do perfil do cliente considerando {objetivo}, {pe…" at bounding box center [554, 561] width 138 height 23
drag, startPoint x: 861, startPoint y: 663, endPoint x: 843, endPoint y: 663, distance: 18.0
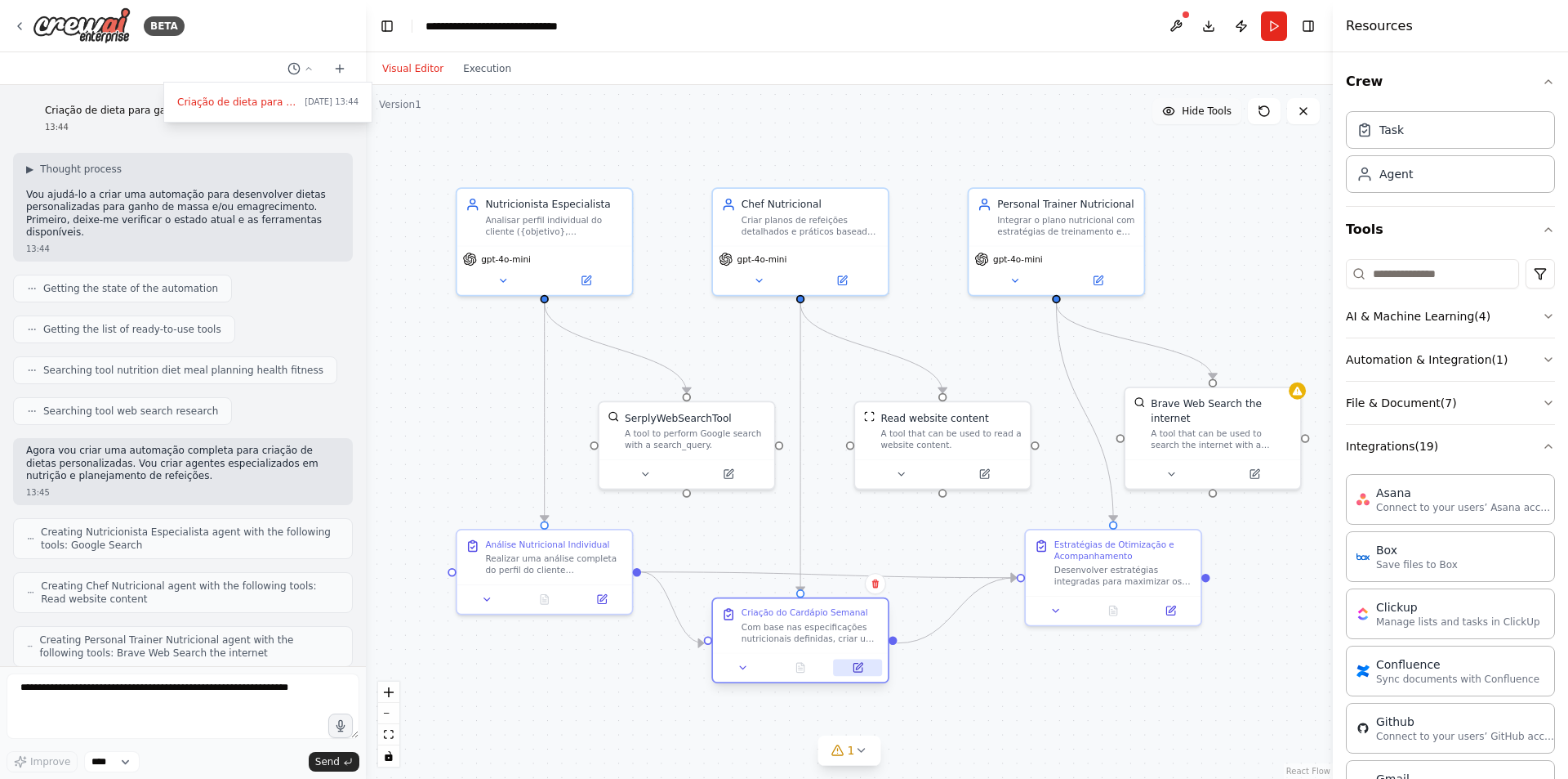
click at [843, 663] on button at bounding box center [858, 667] width 49 height 17
drag, startPoint x: 1150, startPoint y: 592, endPoint x: 1095, endPoint y: 592, distance: 55.0
click at [1095, 592] on div "Estratégias de Otimização e Acompanhamento Desenvolver estratégias integradas p…" at bounding box center [1056, 560] width 175 height 66
click at [938, 452] on div "Read website content A tool that can be used to read a website content." at bounding box center [929, 429] width 175 height 57
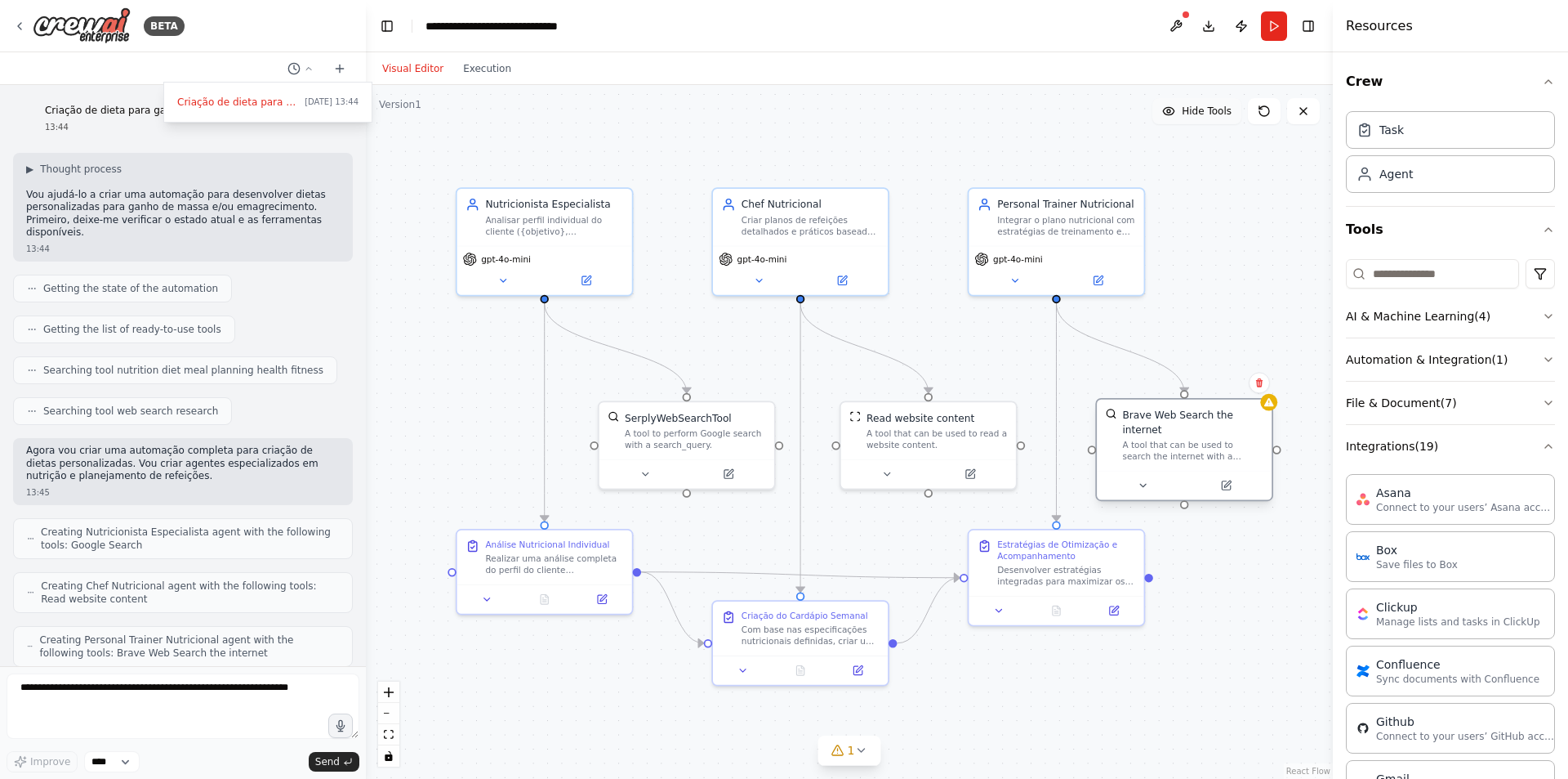
drag, startPoint x: 1231, startPoint y: 420, endPoint x: 1200, endPoint y: 436, distance: 34.9
click at [1200, 439] on div "A tool that can be used to search the internet with a search_query." at bounding box center [1192, 450] width 141 height 23
click at [587, 150] on div ".deletable-edge-delete-btn { width: 20px; height: 20px; border: 0px solid #ffff…" at bounding box center [849, 432] width 967 height 694
click at [302, 73] on div at bounding box center [183, 389] width 366 height 779
click at [1177, 20] on button at bounding box center [1176, 26] width 26 height 29
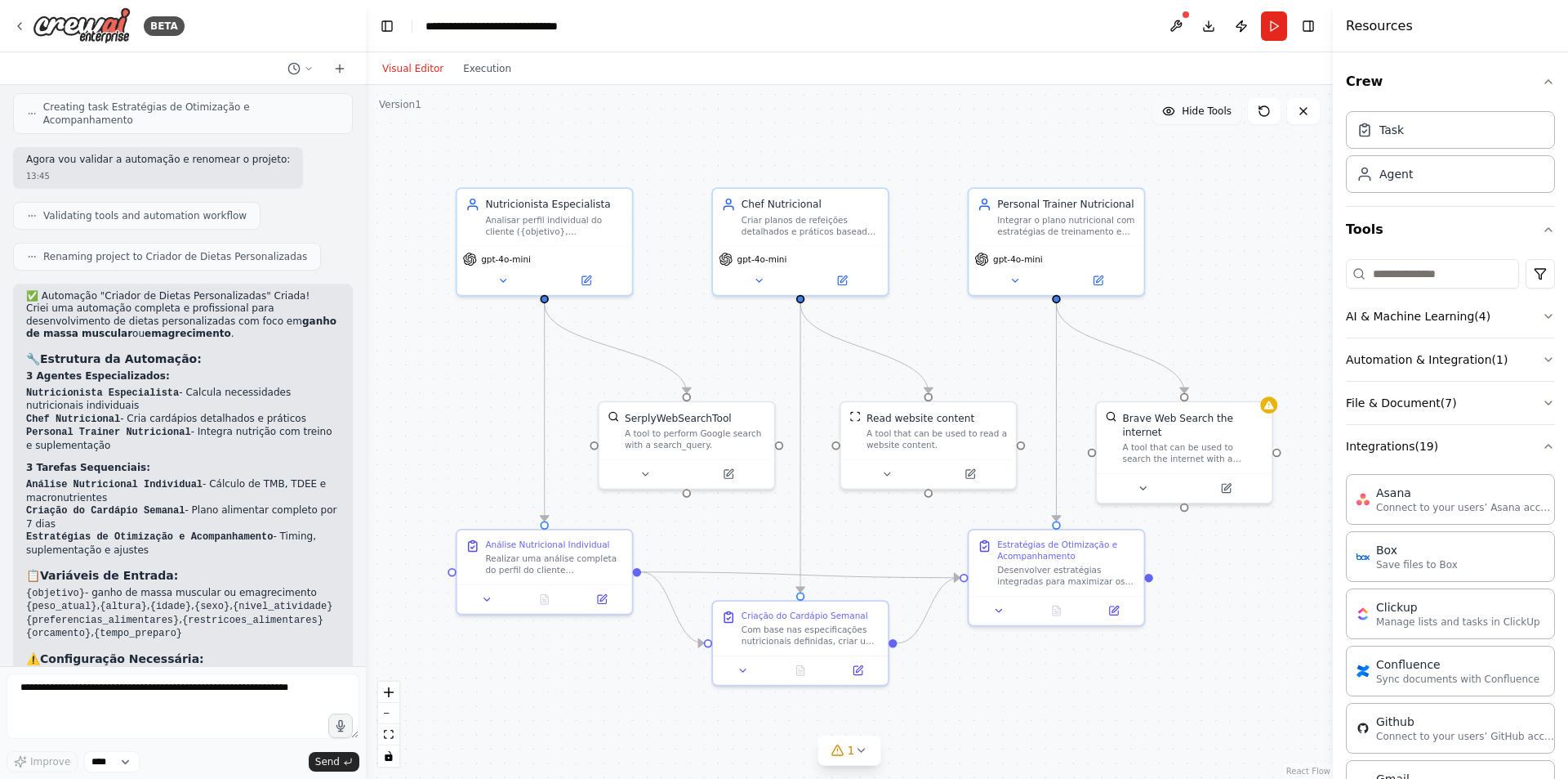
scroll to position [918, 0]
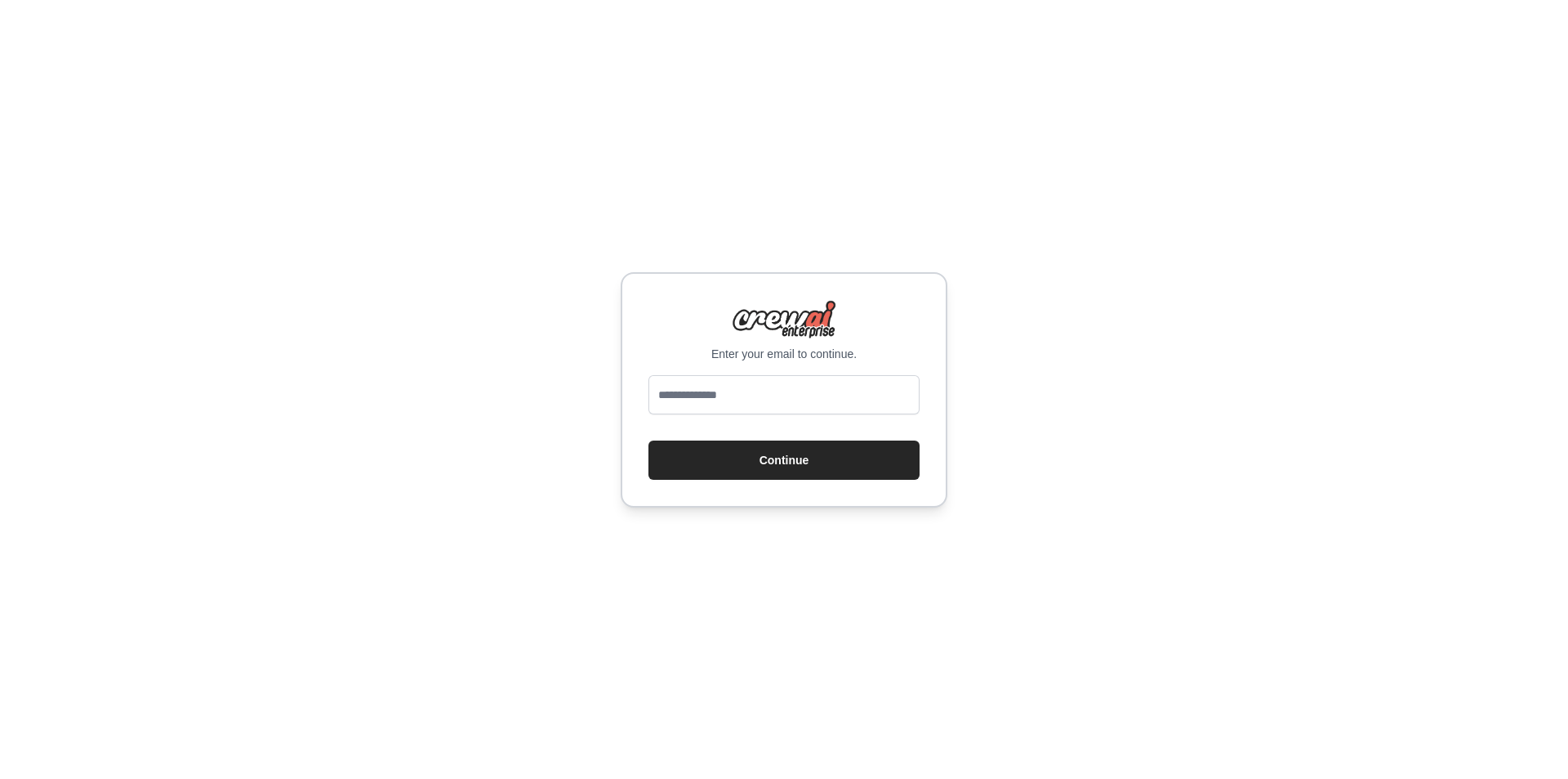
click at [773, 440] on button "Continue" at bounding box center [784, 460] width 271 height 40
click at [741, 392] on input "email" at bounding box center [784, 394] width 271 height 40
click at [1187, 378] on div "Enter your email to continue. Continue" at bounding box center [784, 389] width 1568 height 779
click at [719, 401] on input "email" at bounding box center [784, 394] width 271 height 40
type input "**********"
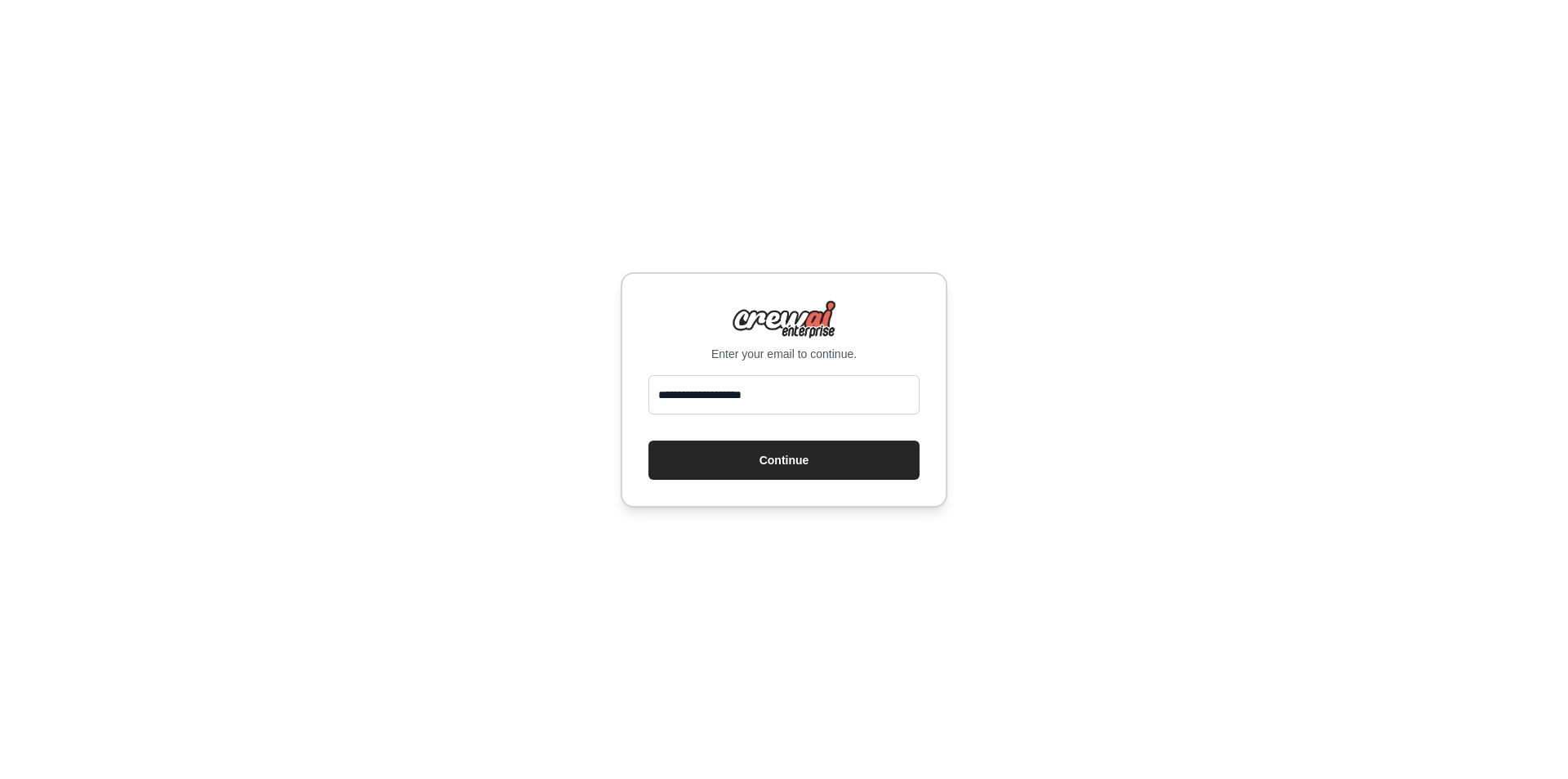
click at [1245, 457] on div "**********" at bounding box center [784, 389] width 1568 height 779
click at [816, 469] on button "Continue" at bounding box center [784, 460] width 271 height 40
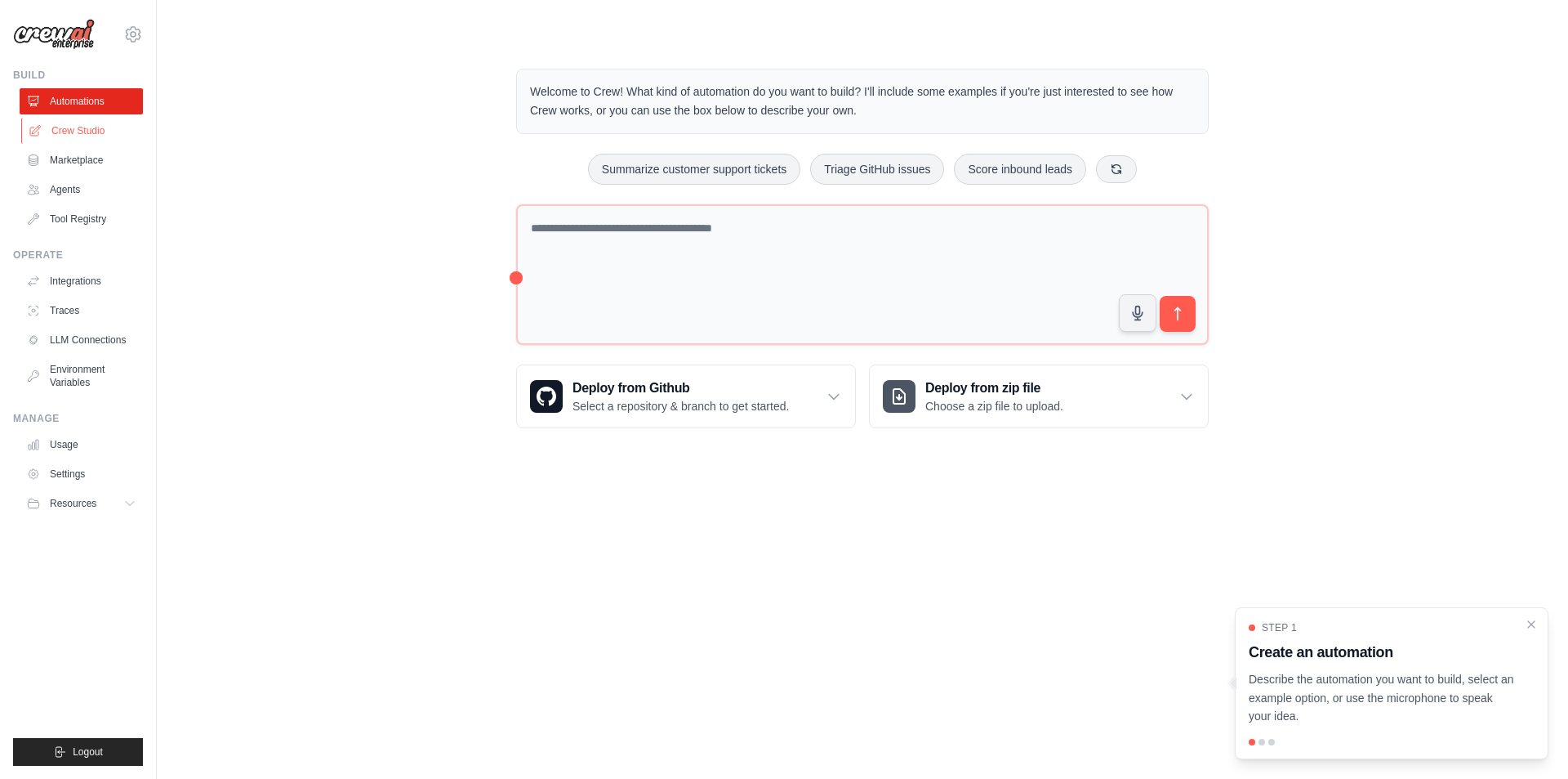
click at [71, 132] on link "Crew Studio" at bounding box center [82, 131] width 124 height 26
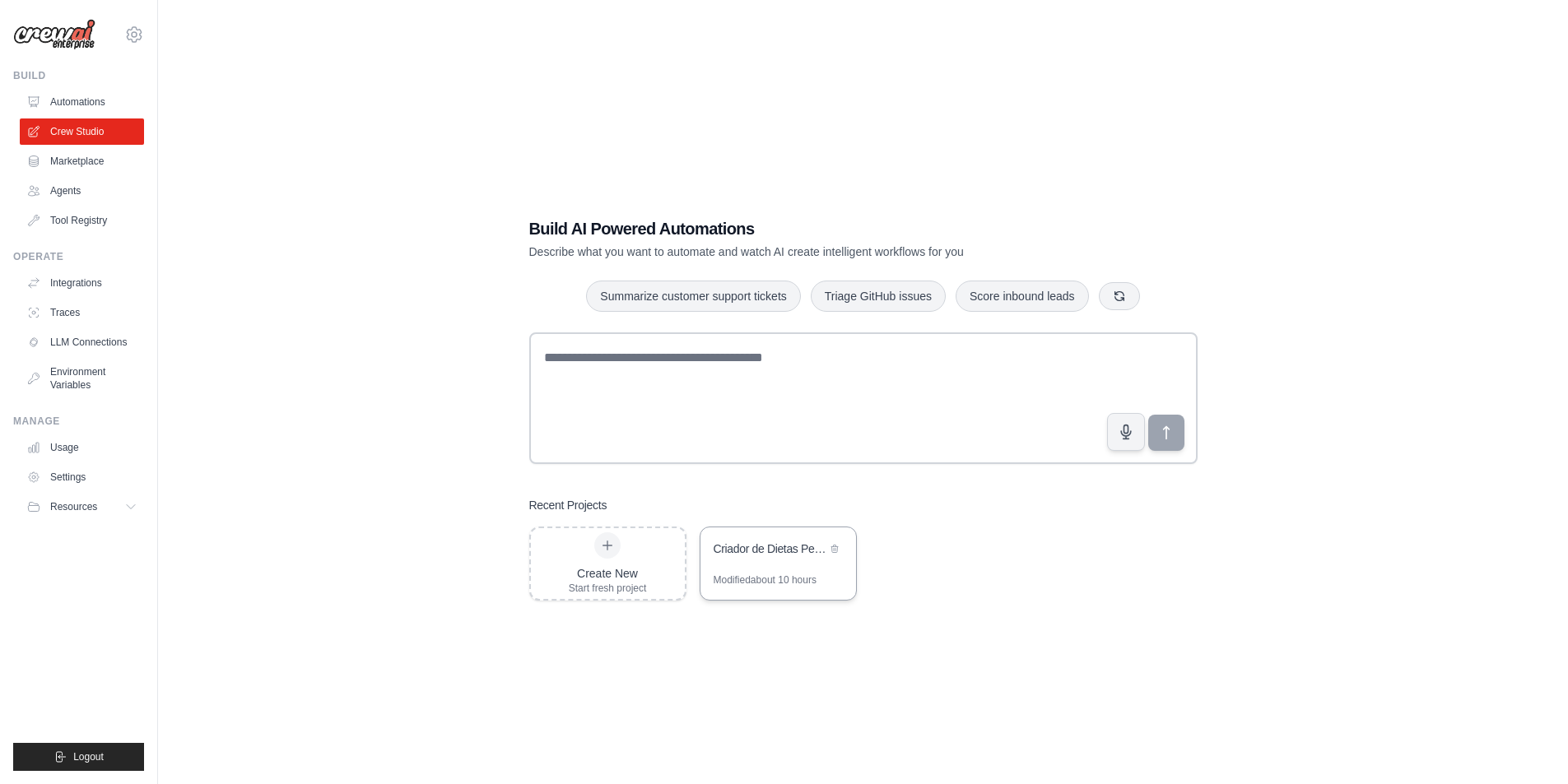
click at [779, 552] on div "Criador de Dietas Personalizadas" at bounding box center [769, 548] width 113 height 16
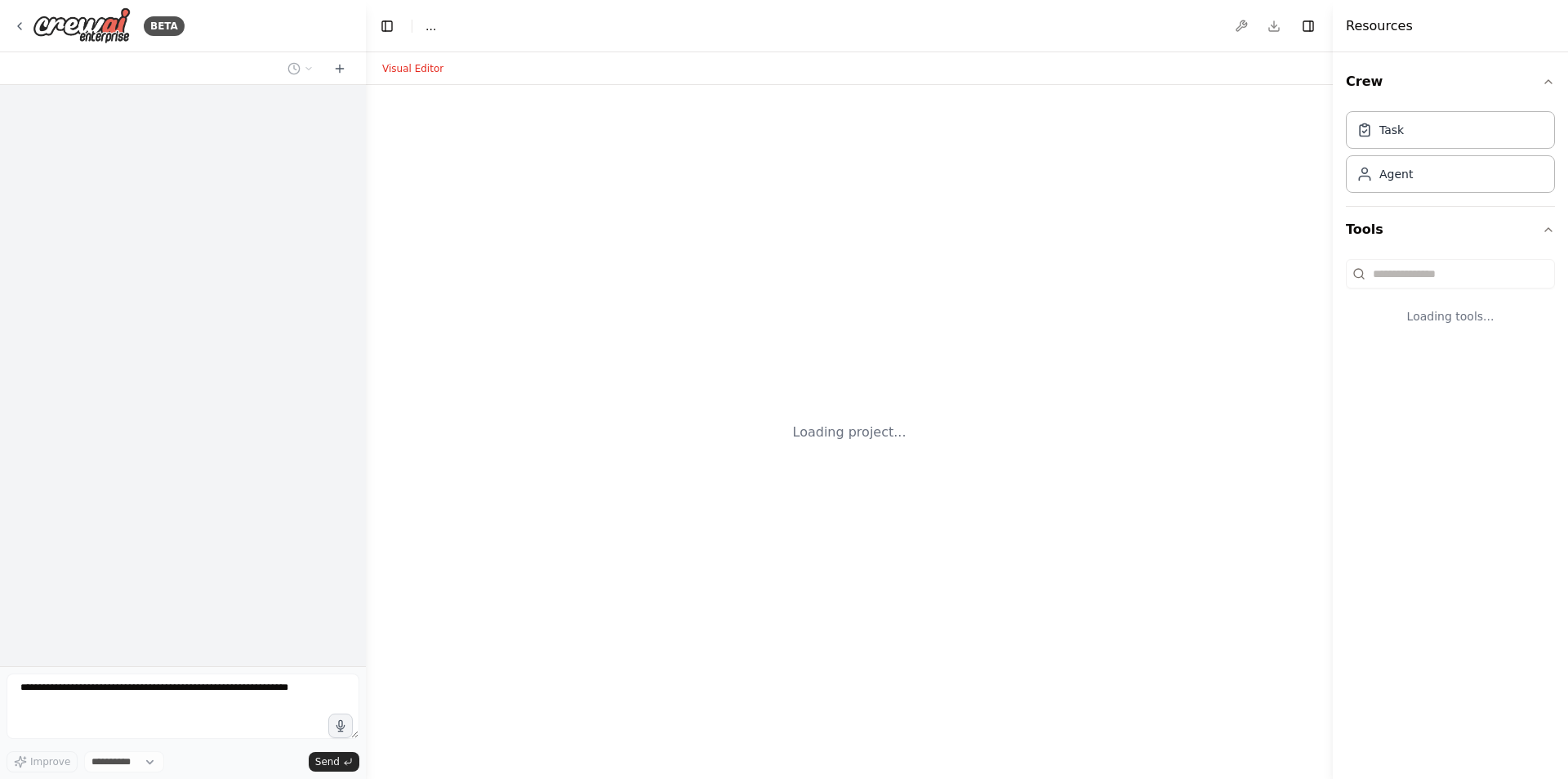
select select "****"
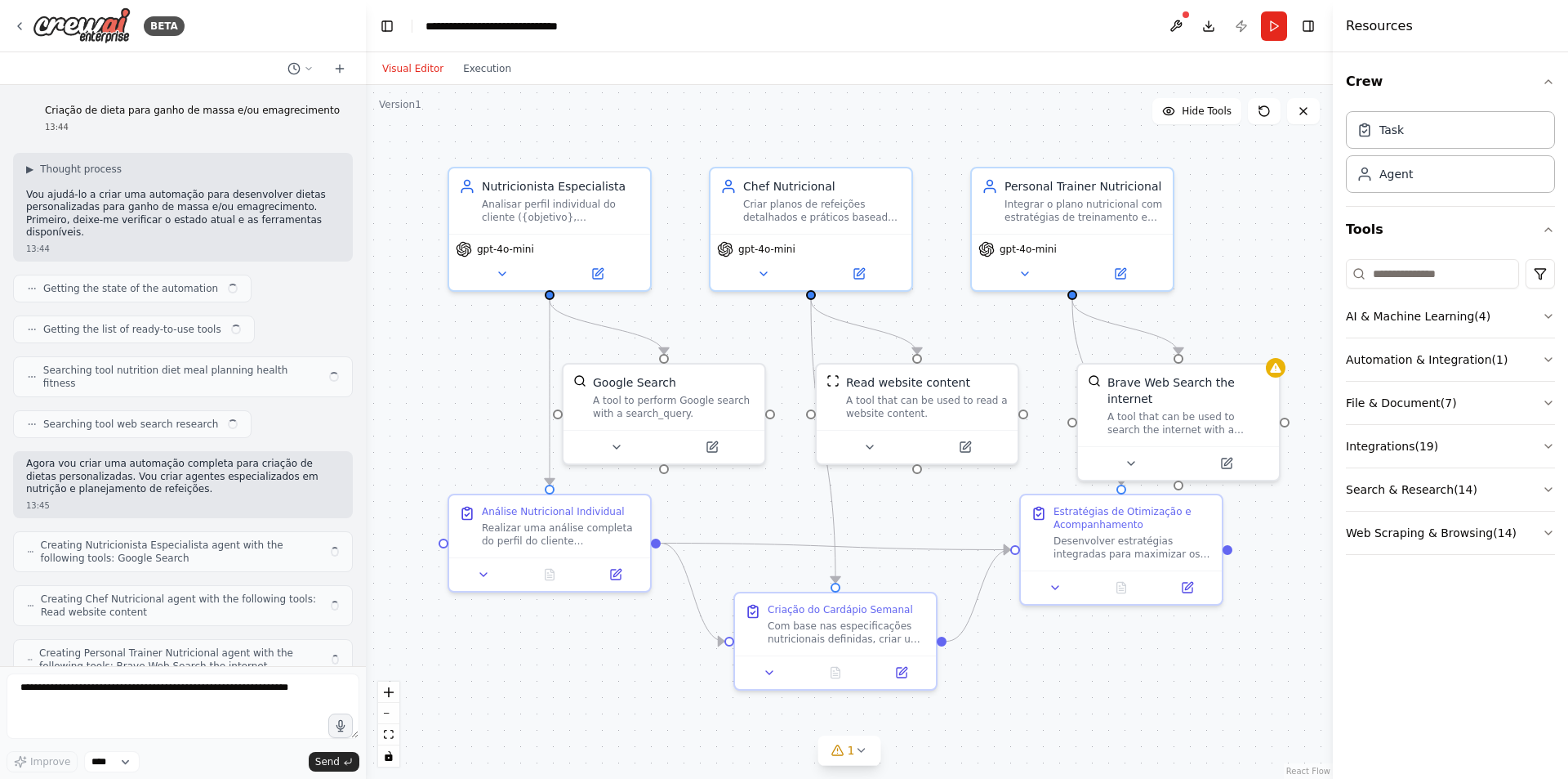
scroll to position [918, 0]
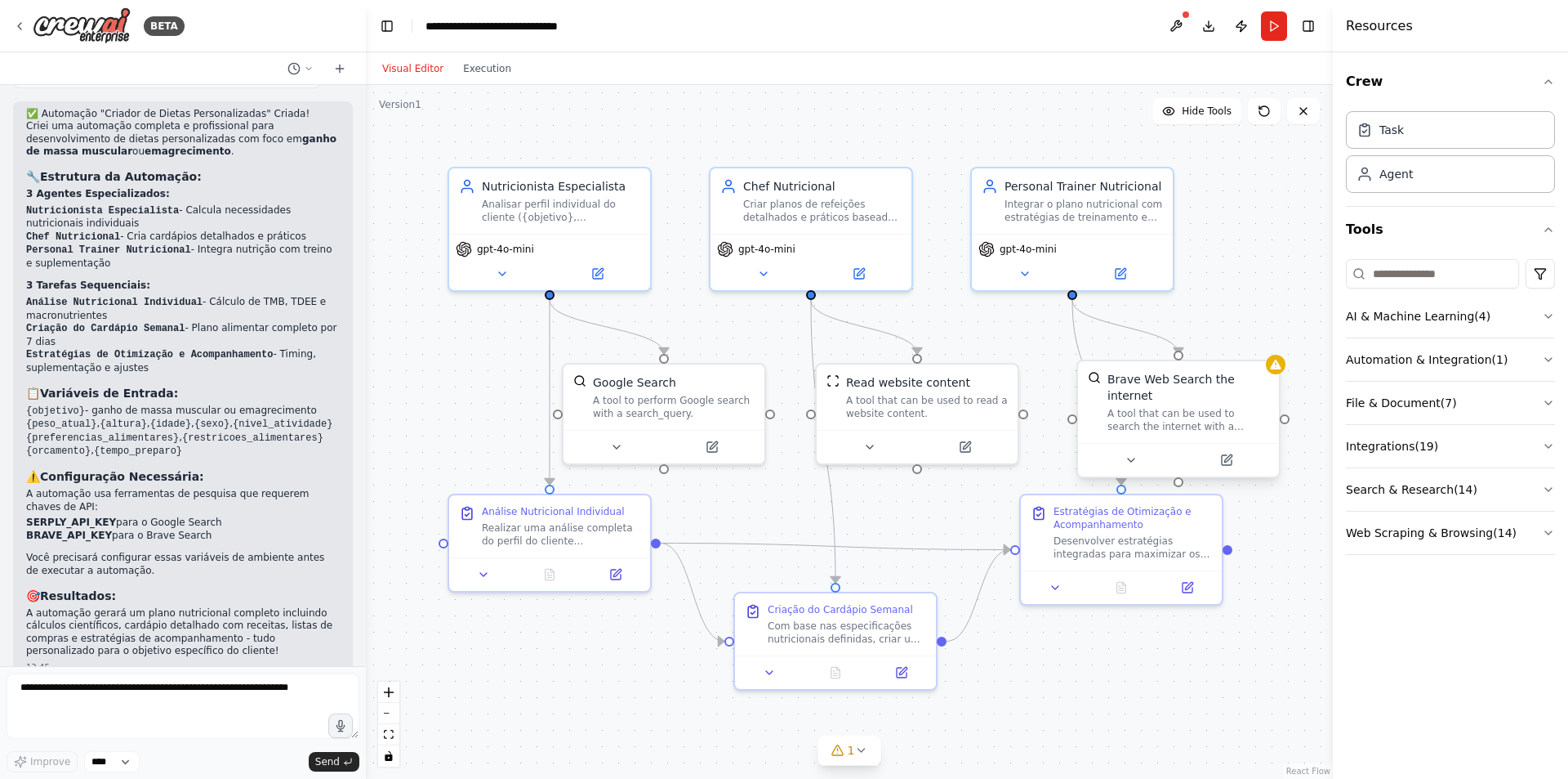
click at [1144, 389] on div "Brave Web Search the internet A tool that can be used to search the internet wi…" at bounding box center [1188, 403] width 162 height 62
drag, startPoint x: 1170, startPoint y: 381, endPoint x: 1201, endPoint y: 382, distance: 31.0
click at [1201, 382] on div "Brave Web Search the internet" at bounding box center [1229, 387] width 162 height 33
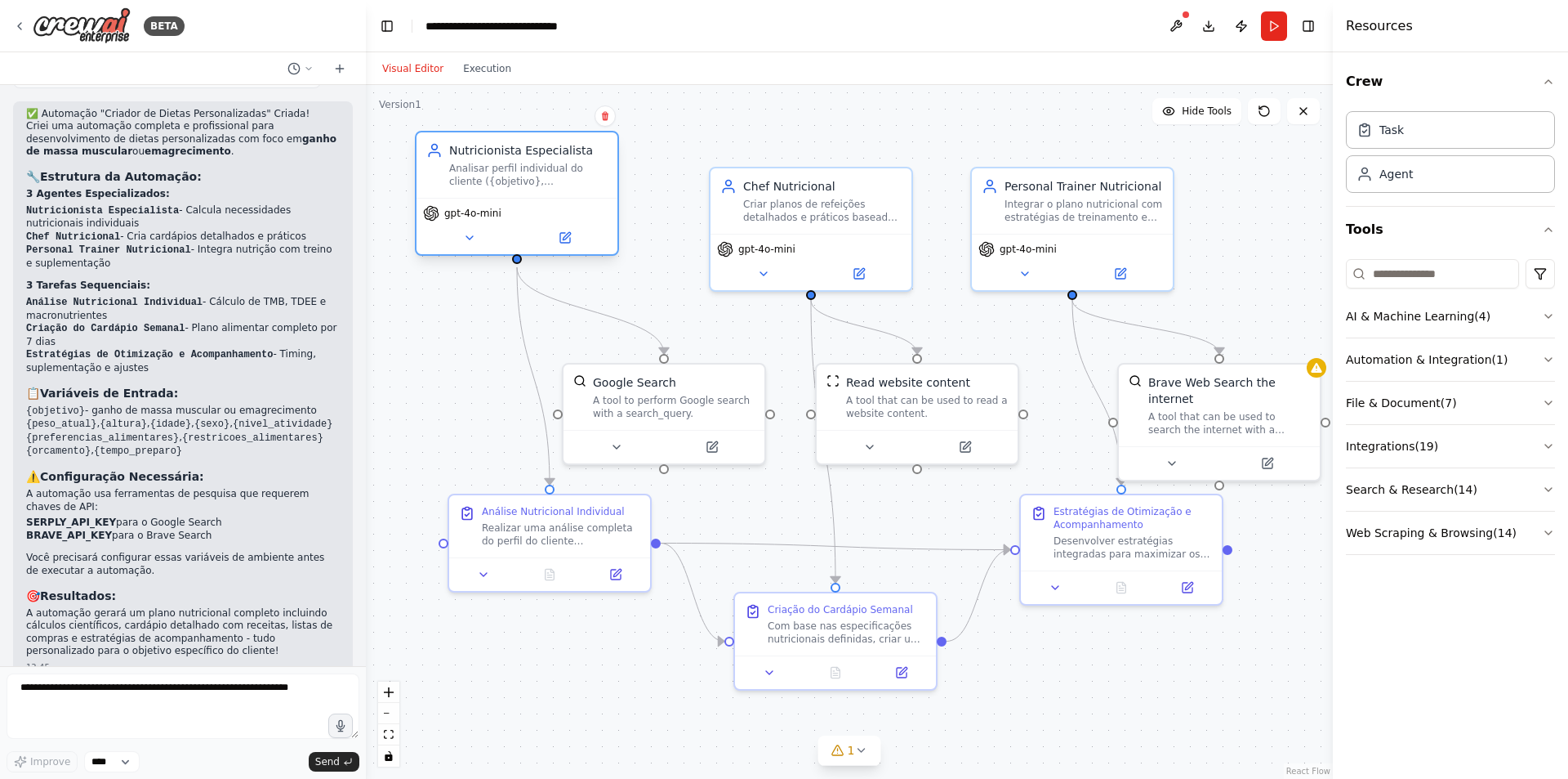
drag, startPoint x: 539, startPoint y: 211, endPoint x: 507, endPoint y: 179, distance: 45.3
click at [507, 179] on div "Analisar perfil individual do cliente ({objetivo}, {peso_atual}, {altura}, {ida…" at bounding box center [529, 174] width 158 height 26
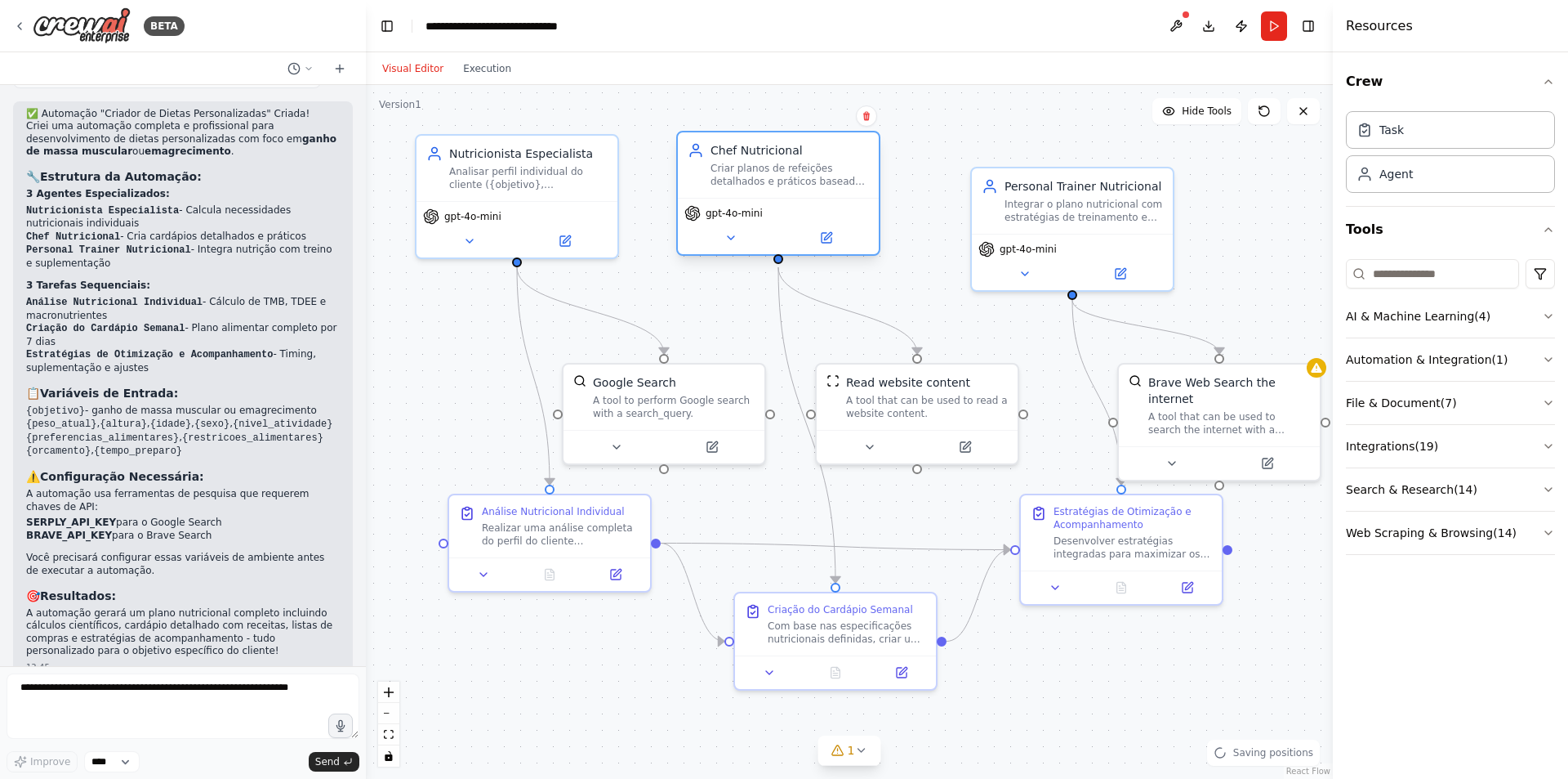
drag, startPoint x: 827, startPoint y: 195, endPoint x: 800, endPoint y: 162, distance: 42.6
click at [800, 162] on div "Criar planos de refeições detalhados e práticos baseados nas especificações nut…" at bounding box center [789, 174] width 158 height 26
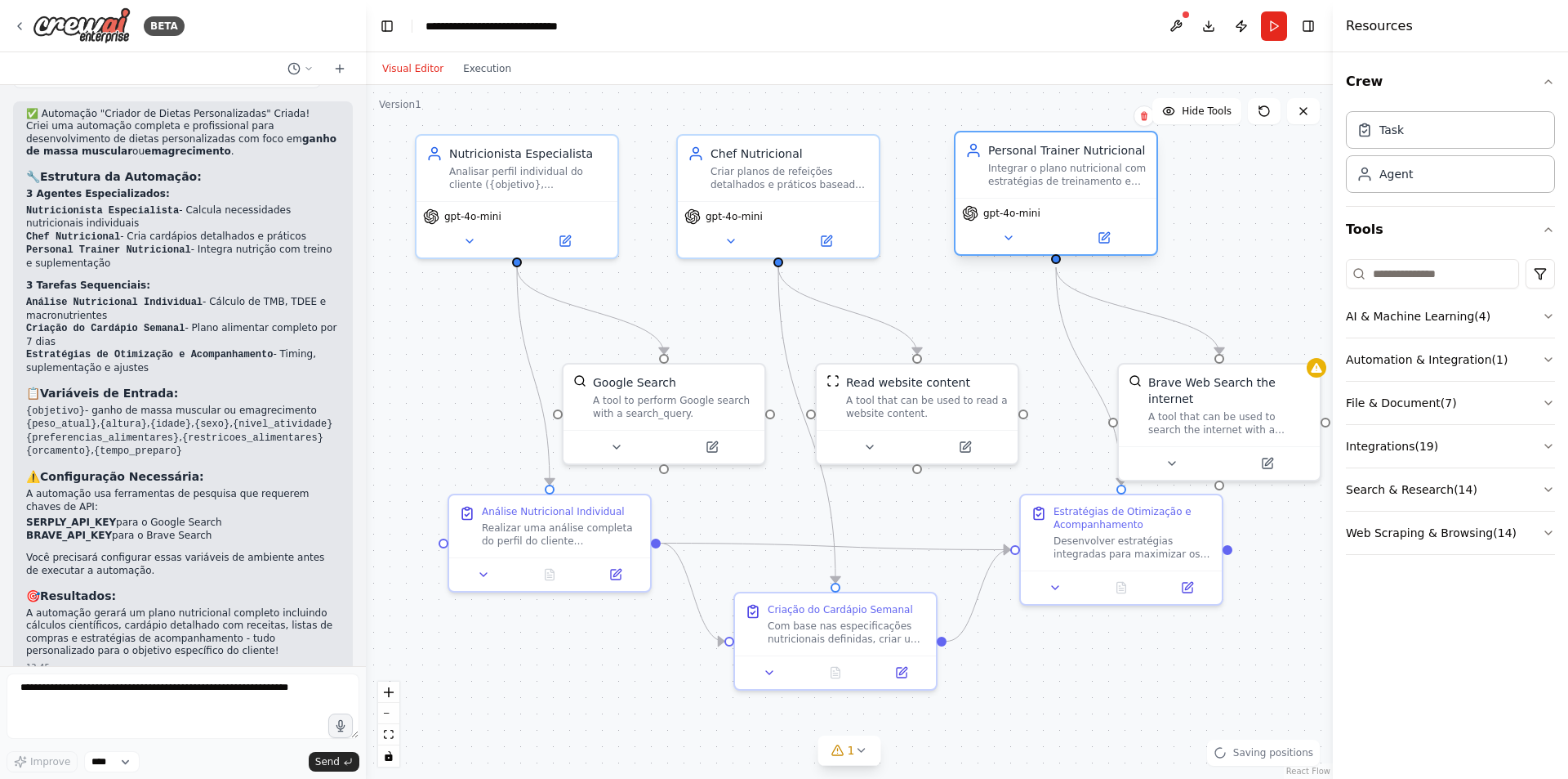
drag, startPoint x: 1072, startPoint y: 211, endPoint x: 1055, endPoint y: 176, distance: 38.9
click at [1055, 176] on div "Integrar o plano nutricional com estratégias de treinamento e suplementação par…" at bounding box center [1067, 174] width 158 height 26
drag, startPoint x: 562, startPoint y: 526, endPoint x: 514, endPoint y: 525, distance: 48.0
click at [514, 525] on div "Realizar uma análise completa do perfil do cliente considerando {objetivo}, {pe…" at bounding box center [529, 531] width 158 height 26
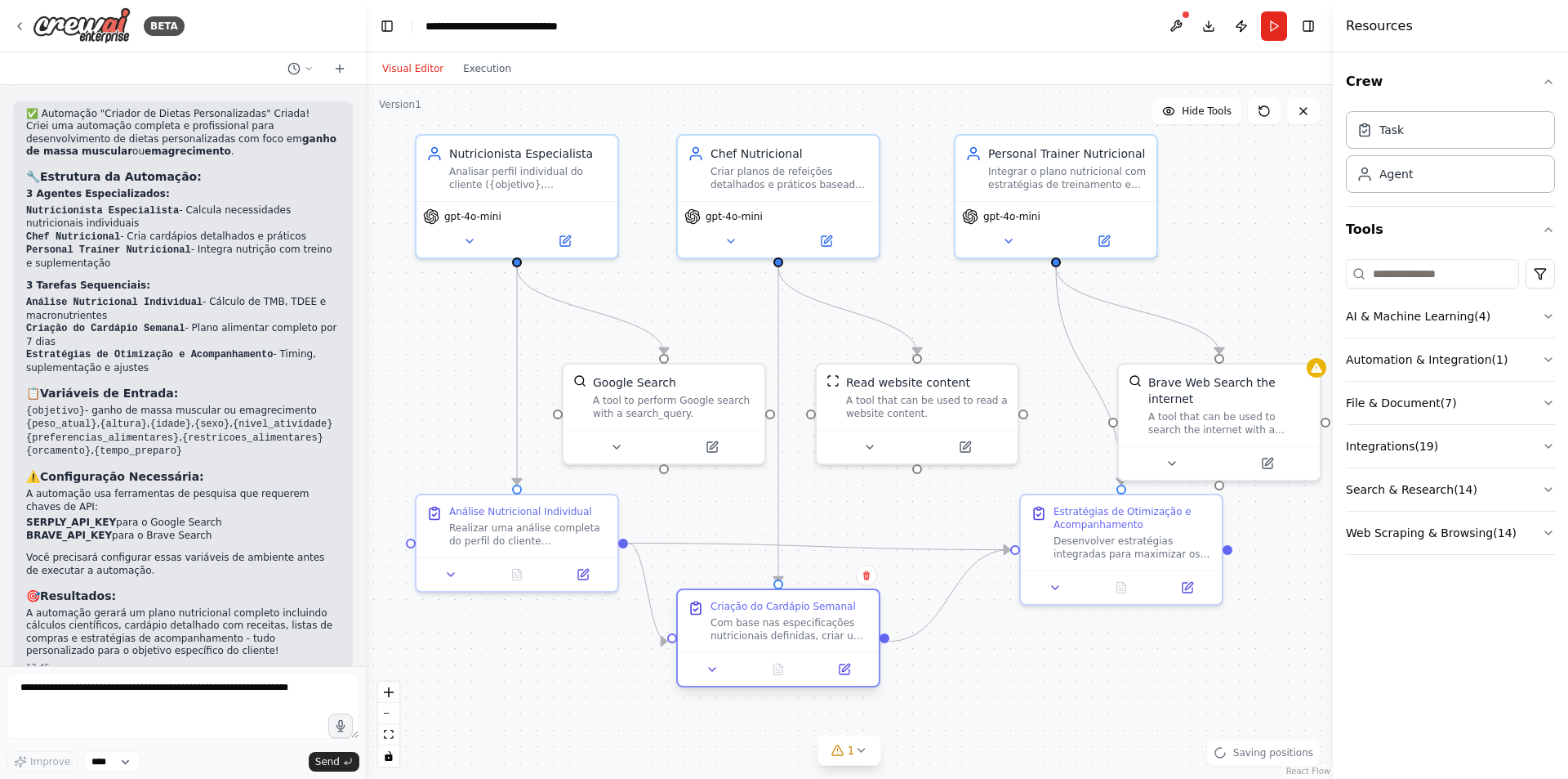
drag, startPoint x: 890, startPoint y: 640, endPoint x: 833, endPoint y: 632, distance: 57.6
click at [833, 632] on div "Com base nas especificações nutricionais definidas, criar um plano alimentar se…" at bounding box center [789, 629] width 158 height 26
drag, startPoint x: 539, startPoint y: 165, endPoint x: 529, endPoint y: 165, distance: 10.0
click at [529, 165] on div "Analisar perfil individual do cliente ({objetivo}, {peso_atual}, {altura}, {ida…" at bounding box center [512, 174] width 158 height 26
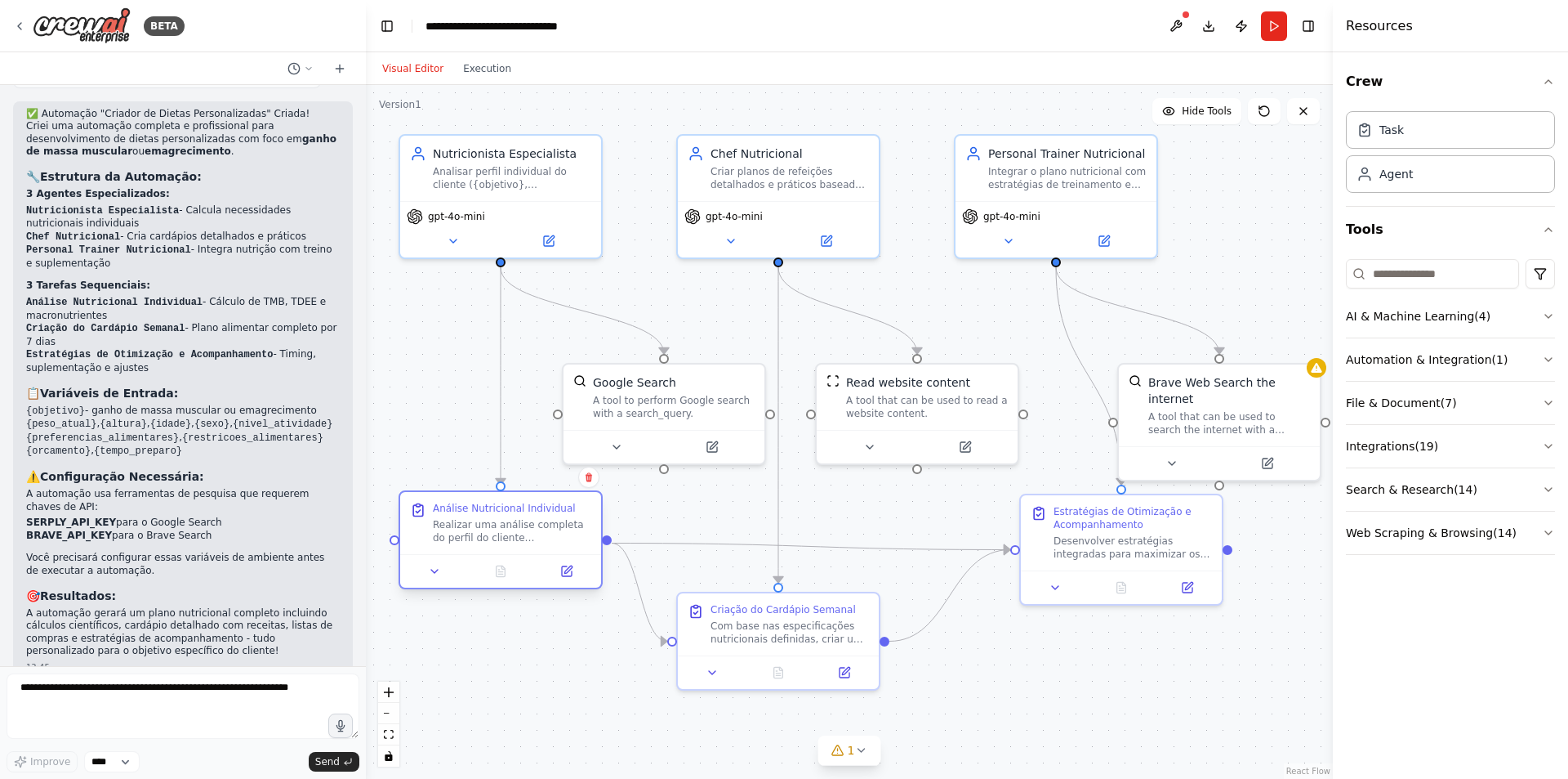
drag, startPoint x: 538, startPoint y: 544, endPoint x: 524, endPoint y: 540, distance: 14.6
click at [524, 540] on div "Análise Nutricional Individual Realizar uma análise completa do perfil do clien…" at bounding box center [501, 523] width 201 height 62
drag, startPoint x: 684, startPoint y: 392, endPoint x: 676, endPoint y: 390, distance: 8.2
click at [676, 390] on div "Google Search A tool to perform Google search with a search_query." at bounding box center [657, 394] width 162 height 45
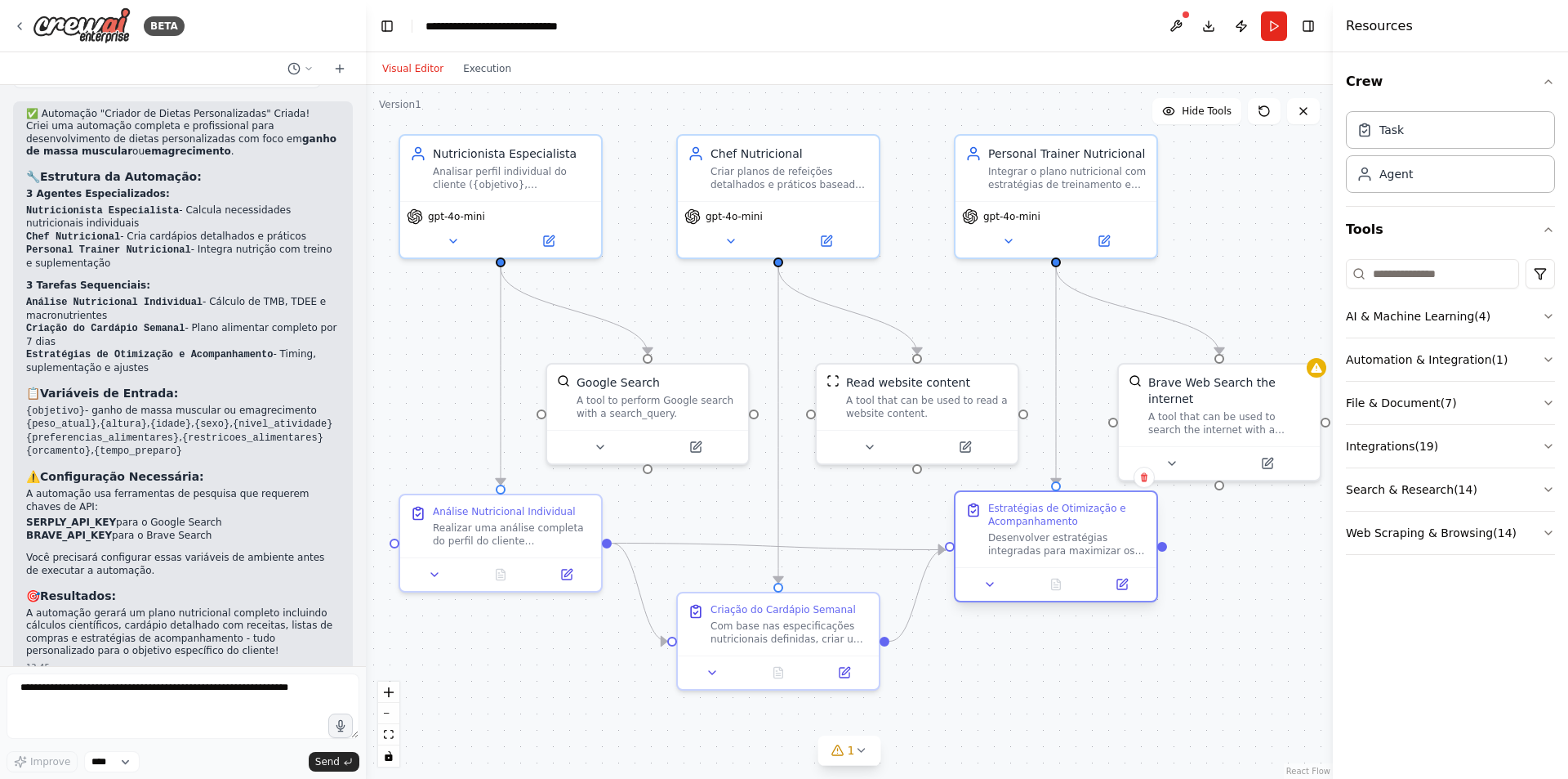
drag, startPoint x: 1142, startPoint y: 558, endPoint x: 1078, endPoint y: 560, distance: 64.0
click at [1078, 560] on div "Estratégias de Otimização e Acompanhamento Desenvolver estratégias integradas p…" at bounding box center [1055, 529] width 201 height 75
click at [1213, 407] on div "A tool that can be used to search the internet with a search_query." at bounding box center [1213, 419] width 162 height 26
click at [1426, 126] on div "Task" at bounding box center [1450, 129] width 209 height 38
click at [1554, 311] on icon "button" at bounding box center [1549, 317] width 13 height 13
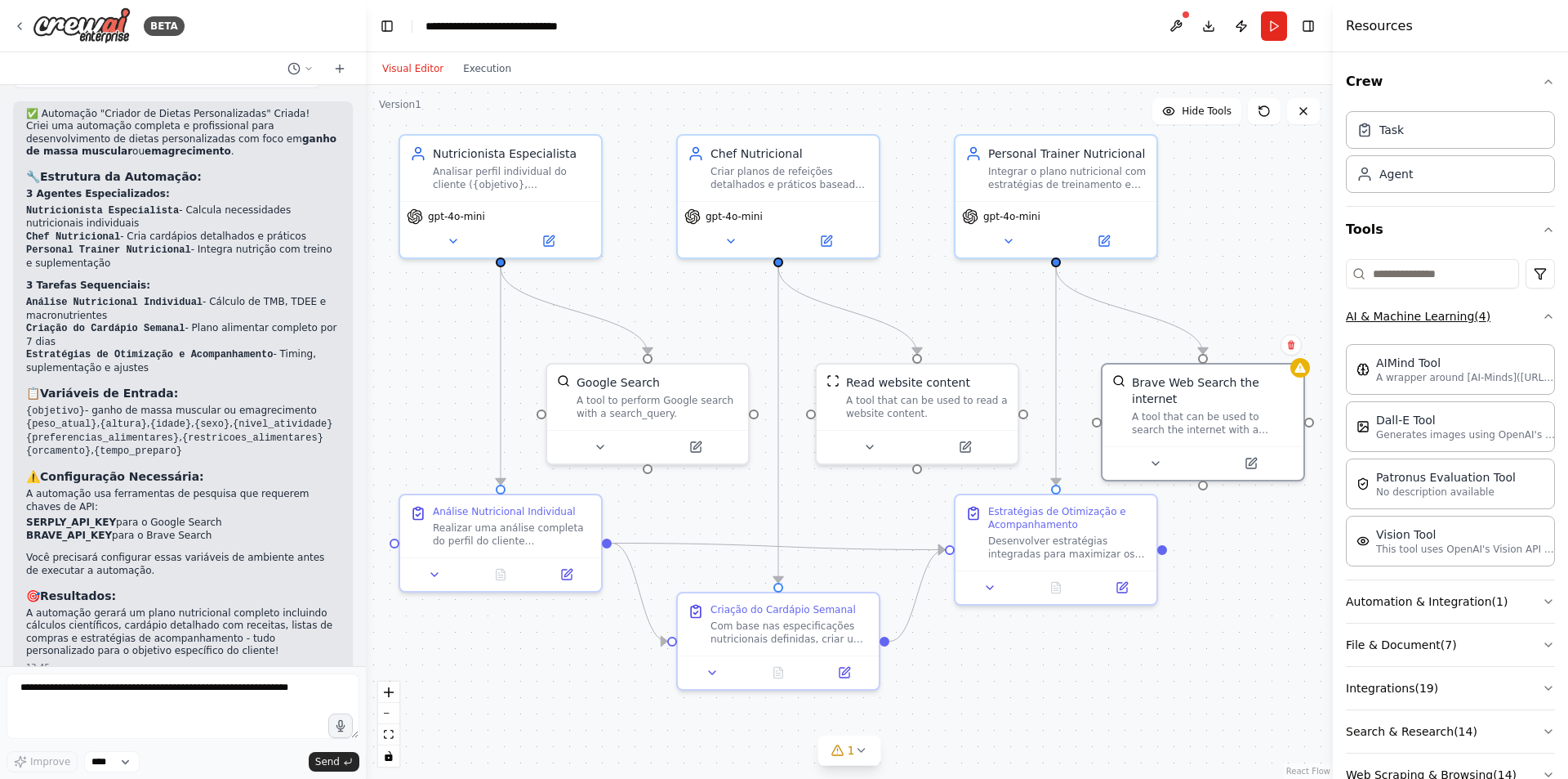
click at [1542, 313] on icon "button" at bounding box center [1549, 317] width 13 height 13
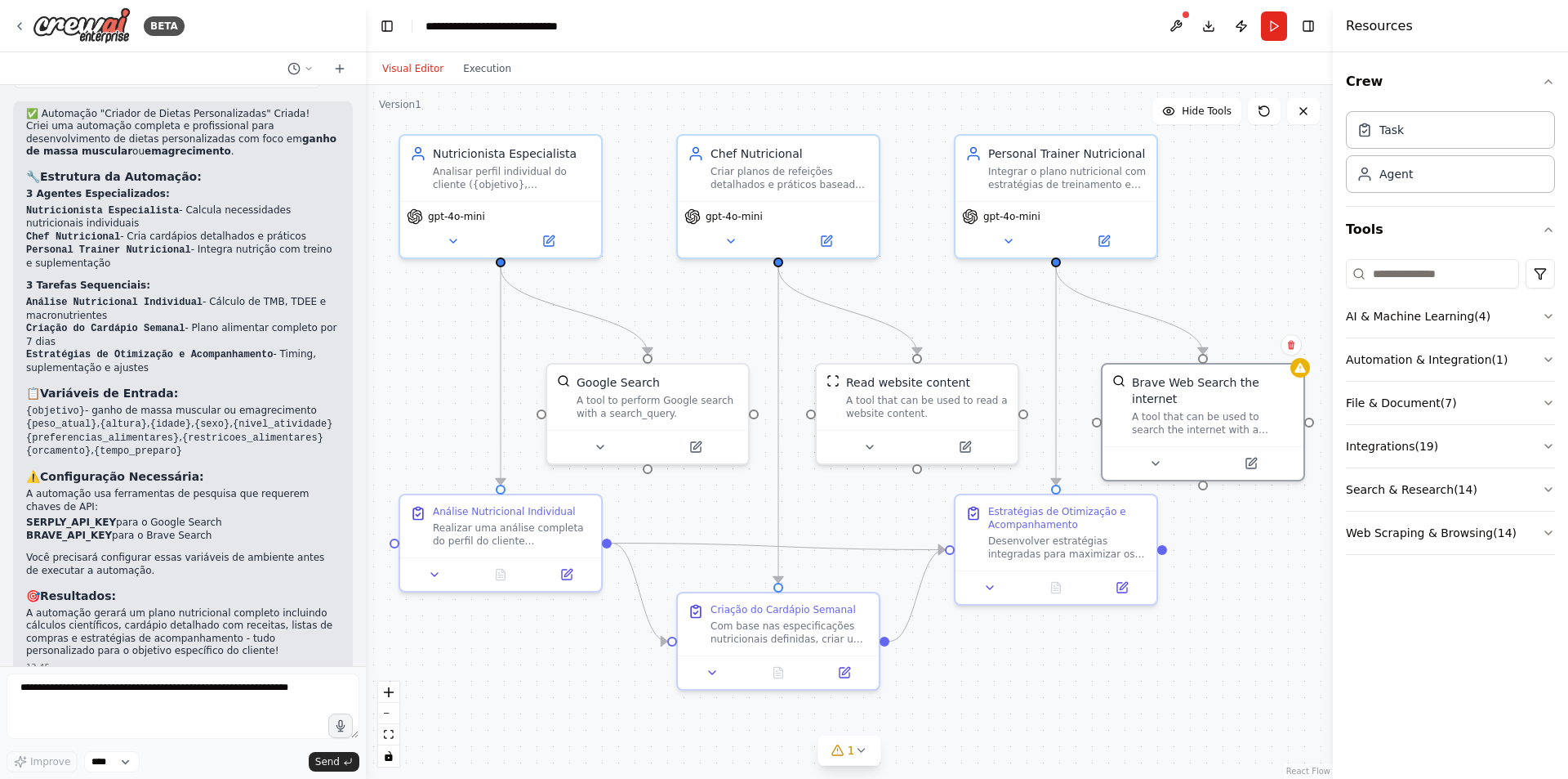
scroll to position [755, 0]
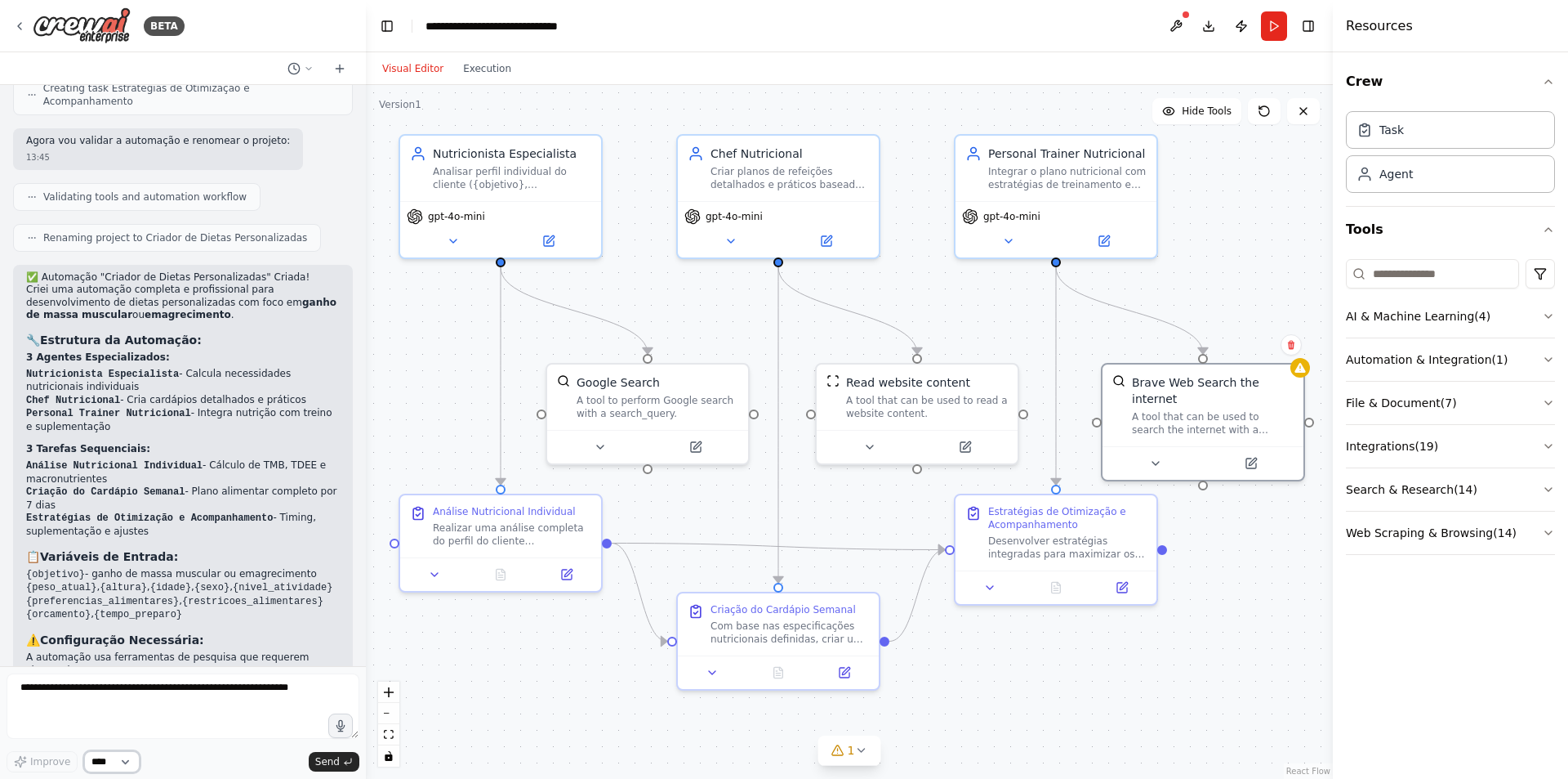
click at [117, 760] on select "****" at bounding box center [112, 761] width 56 height 21
click at [537, 696] on div ".deletable-edge-delete-btn { width: 20px; height: 20px; border: 0px solid #ffff…" at bounding box center [849, 432] width 967 height 694
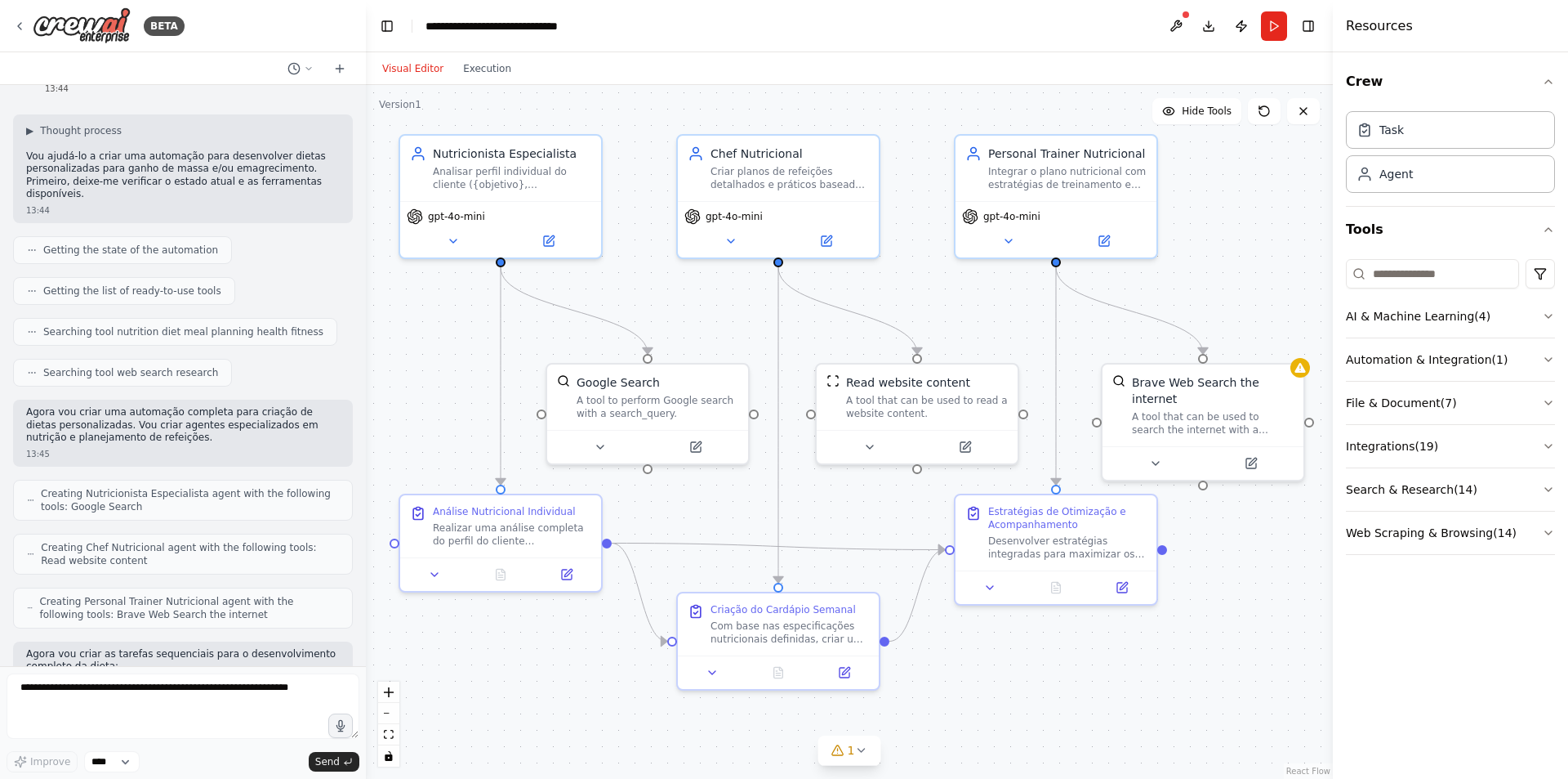
scroll to position [0, 0]
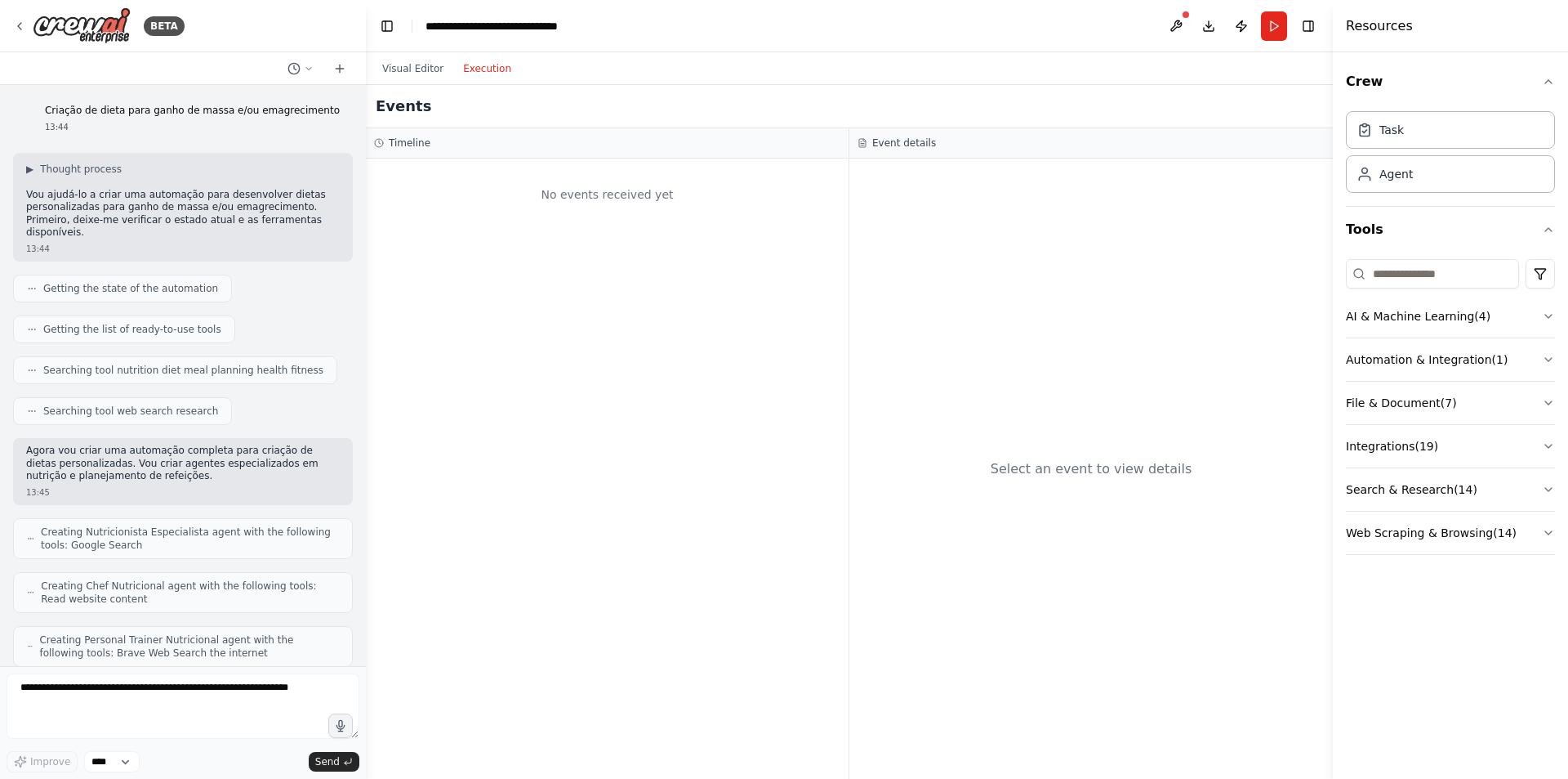
click at [473, 71] on button "Execution" at bounding box center [487, 68] width 68 height 19
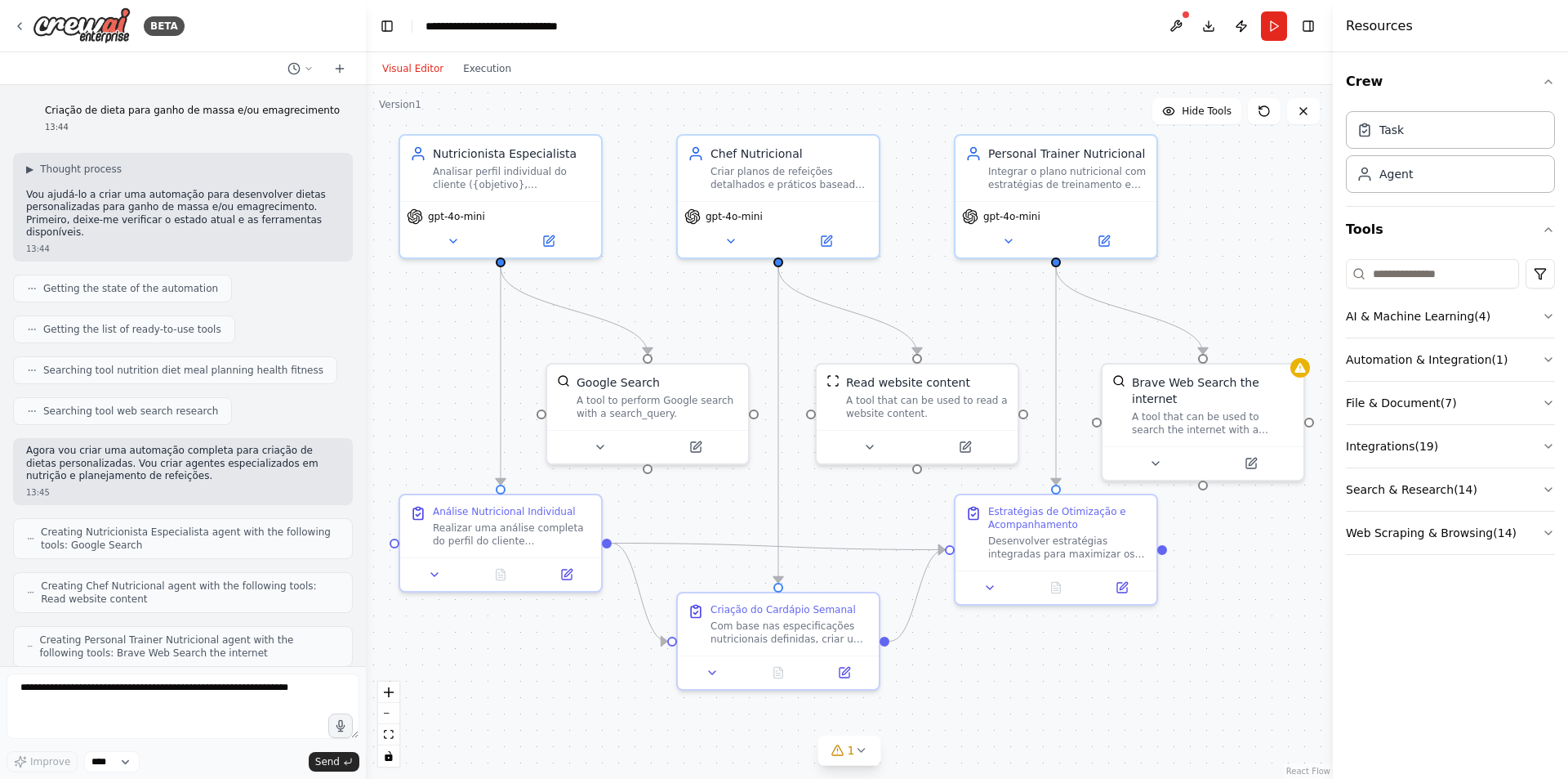
click at [405, 72] on button "Visual Editor" at bounding box center [413, 68] width 81 height 19
click at [298, 69] on icon at bounding box center [295, 69] width 13 height 13
click at [678, 98] on div ".deletable-edge-delete-btn { width: 20px; height: 20px; border: 0px solid #ffff…" at bounding box center [849, 432] width 967 height 694
click at [1160, 684] on div ".deletable-edge-delete-btn { width: 20px; height: 20px; border: 0px solid #ffff…" at bounding box center [849, 432] width 967 height 694
click at [297, 67] on div at bounding box center [183, 389] width 366 height 779
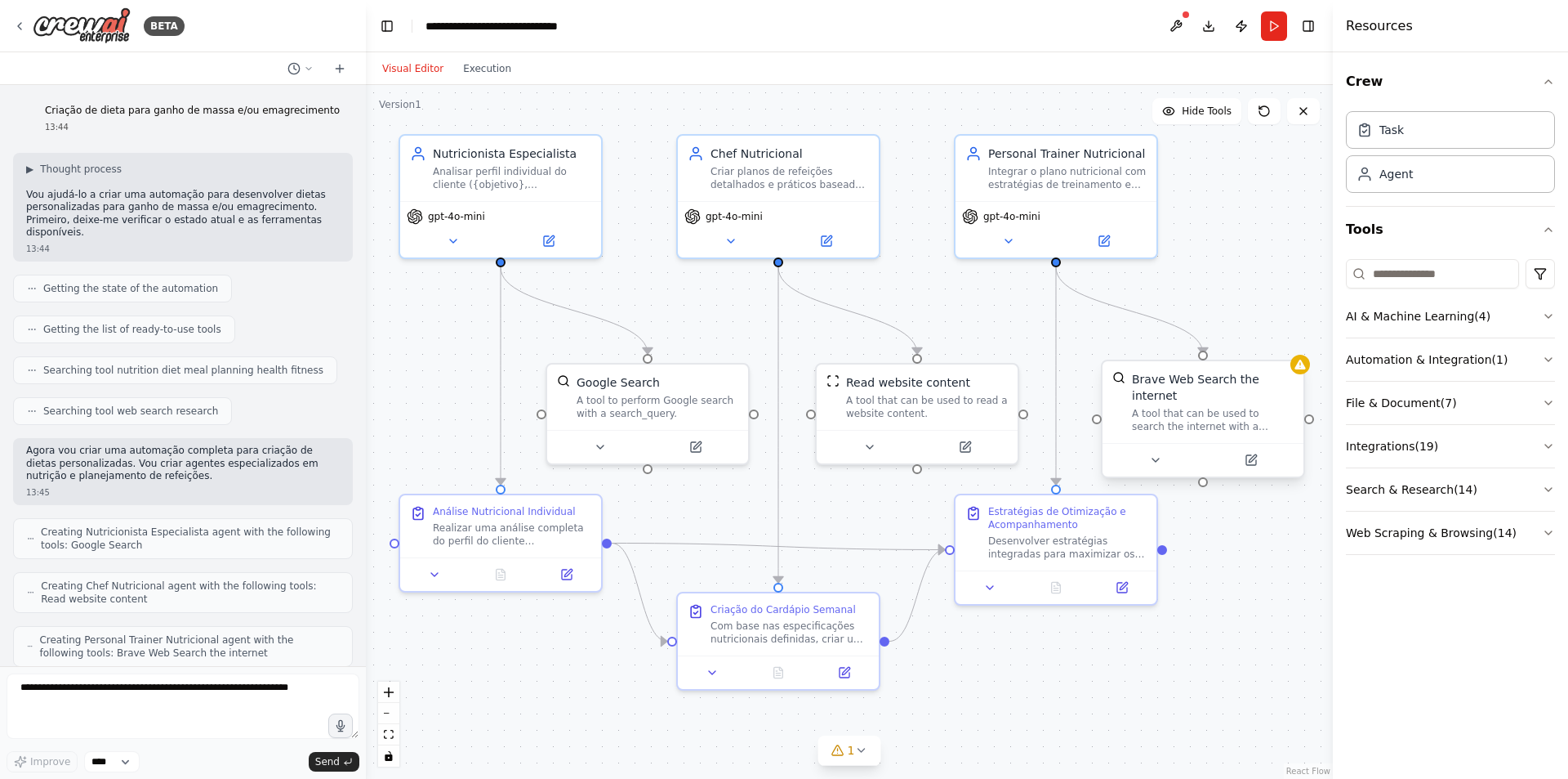
click at [1179, 383] on div "Brave Web Search the internet" at bounding box center [1213, 387] width 162 height 33
click at [1253, 456] on icon at bounding box center [1252, 461] width 10 height 10
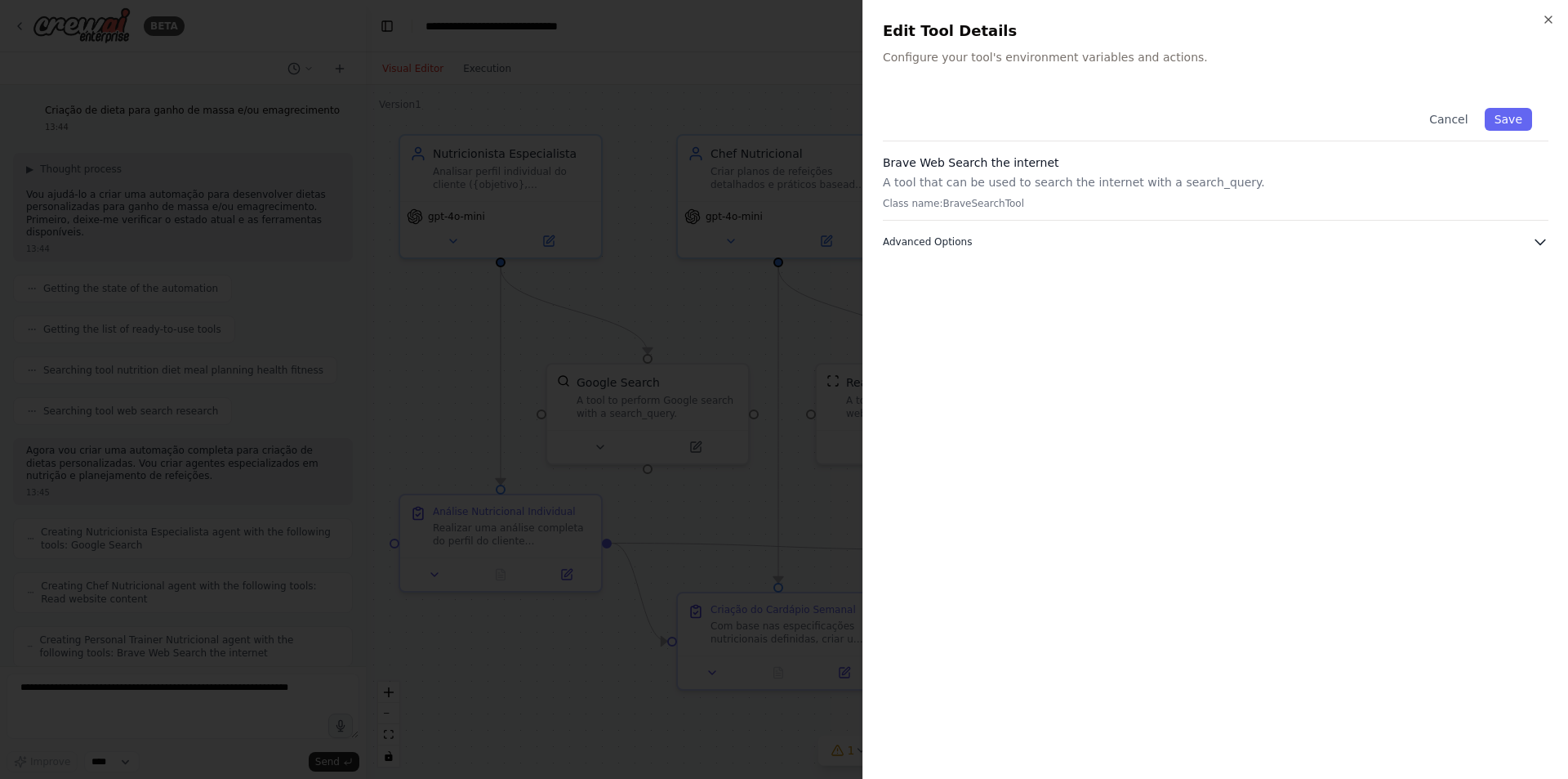
click at [1537, 242] on icon "button" at bounding box center [1540, 243] width 10 height 5
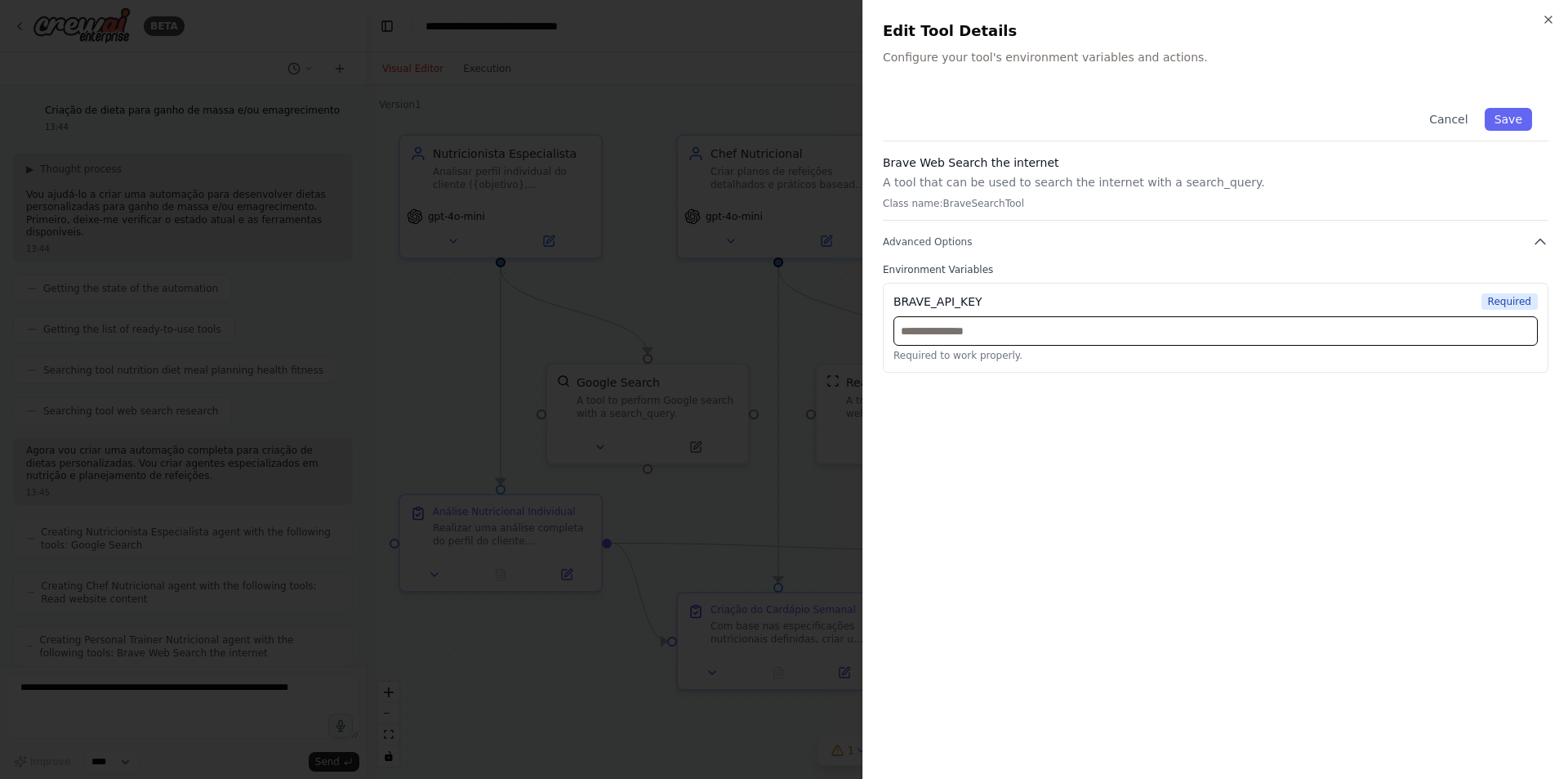
click at [1034, 333] on input "text" at bounding box center [1216, 331] width 645 height 29
paste input "**********"
type input "**********"
click at [1504, 118] on button "Save" at bounding box center [1508, 119] width 47 height 23
